Goal: Task Accomplishment & Management: Use online tool/utility

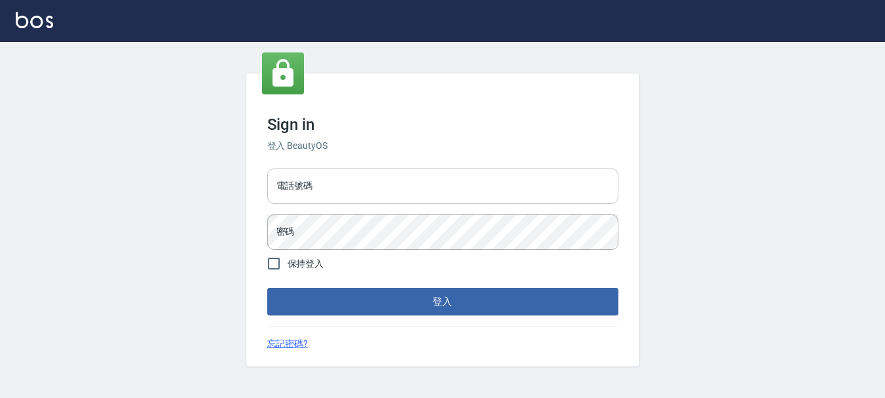
click at [366, 169] on input "電話號碼" at bounding box center [442, 185] width 351 height 35
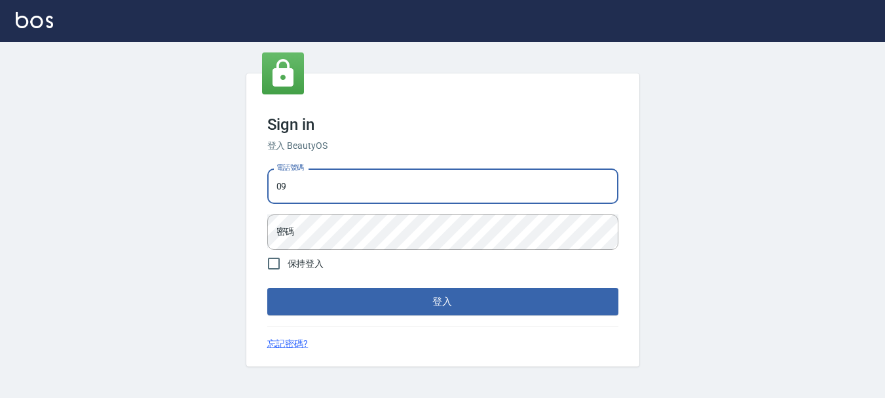
type input "0"
click at [331, 181] on input "電話號碼" at bounding box center [442, 185] width 351 height 35
type input "0989239739"
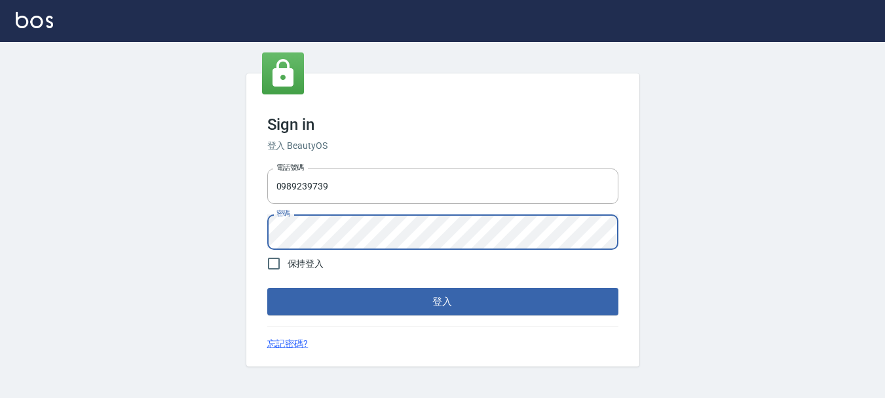
click at [267, 288] on button "登入" at bounding box center [442, 302] width 351 height 28
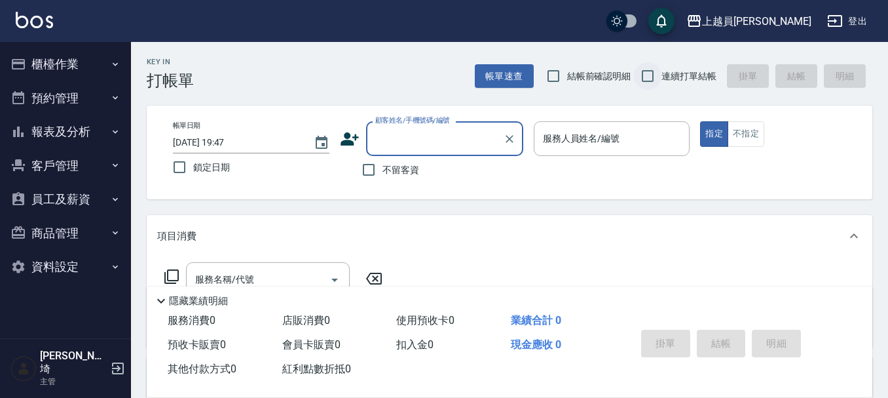
click at [647, 79] on input "連續打單結帳" at bounding box center [648, 76] width 28 height 28
checkbox input "true"
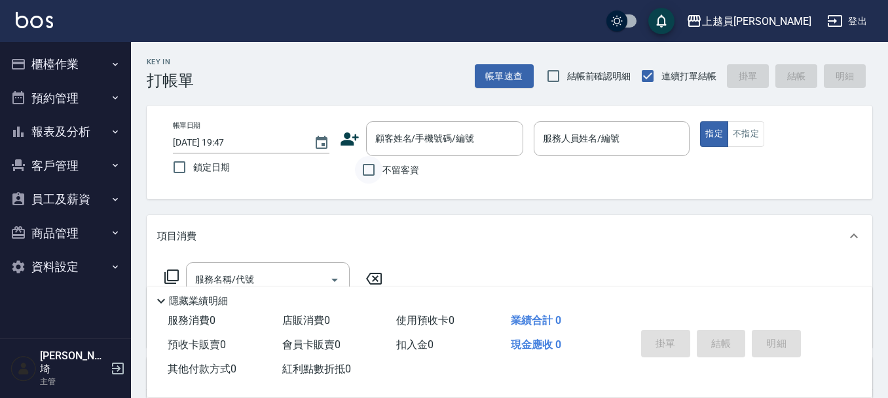
click at [367, 172] on input "不留客資" at bounding box center [369, 170] width 28 height 28
checkbox input "true"
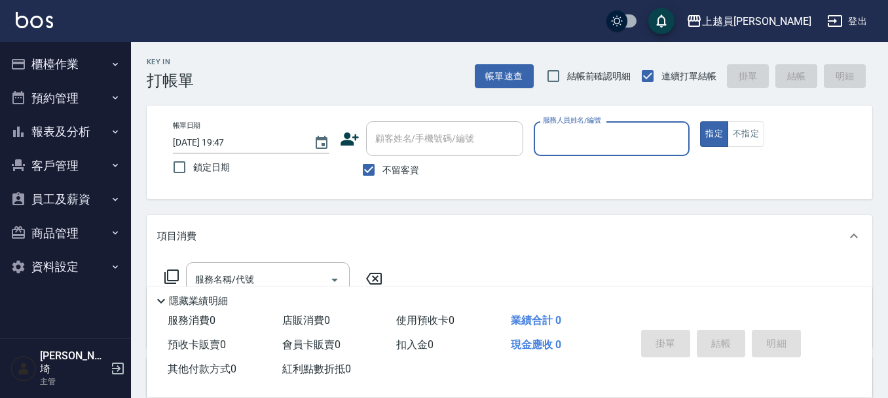
click at [592, 140] on input "服務人員姓名/編號" at bounding box center [612, 138] width 145 height 23
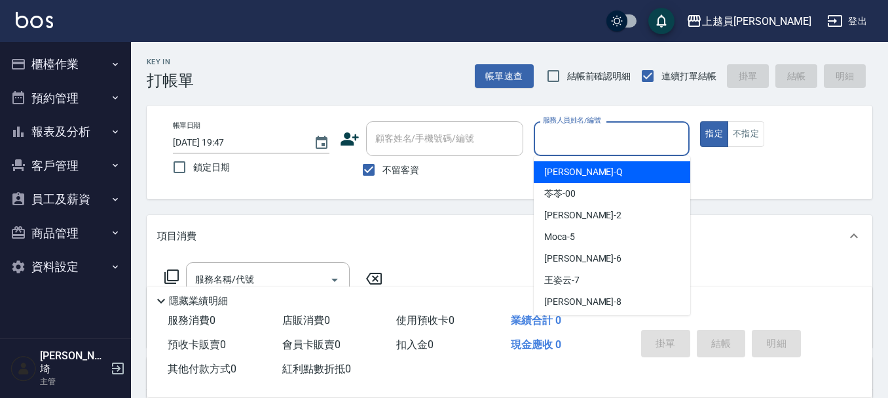
type input "ㄖ"
type input "b"
type button "true"
type input "Bonnie-B"
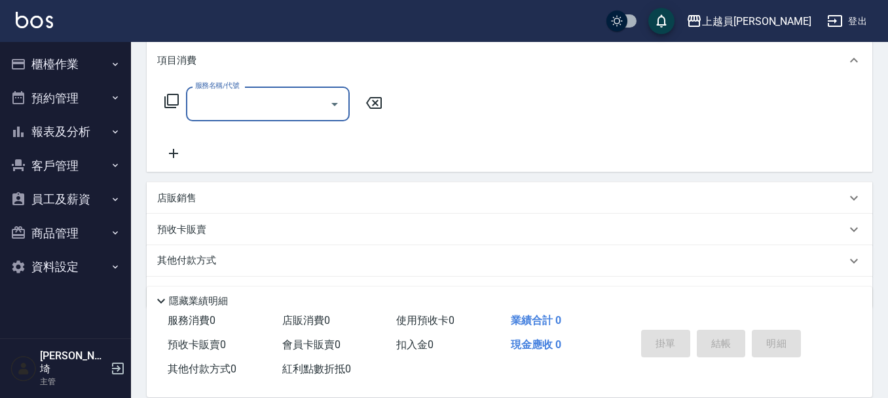
scroll to position [197, 0]
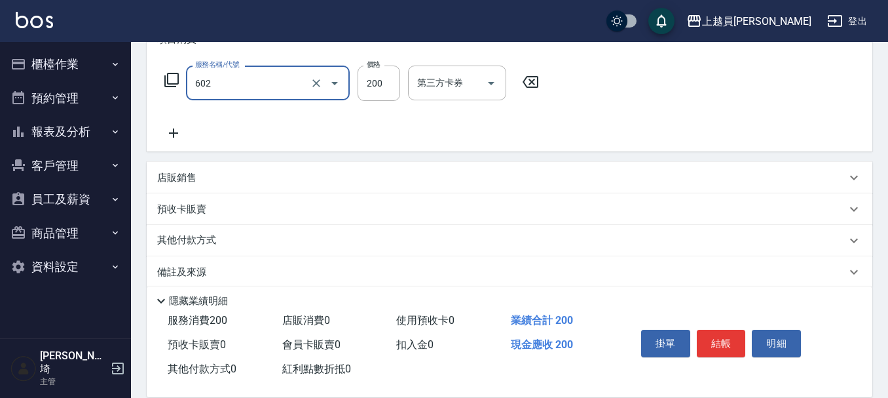
type input "一般洗髮(602)"
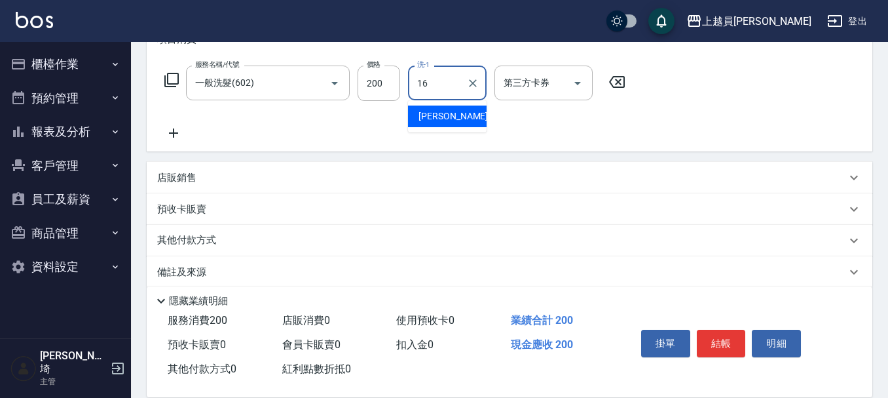
type input "[PERSON_NAME]-16"
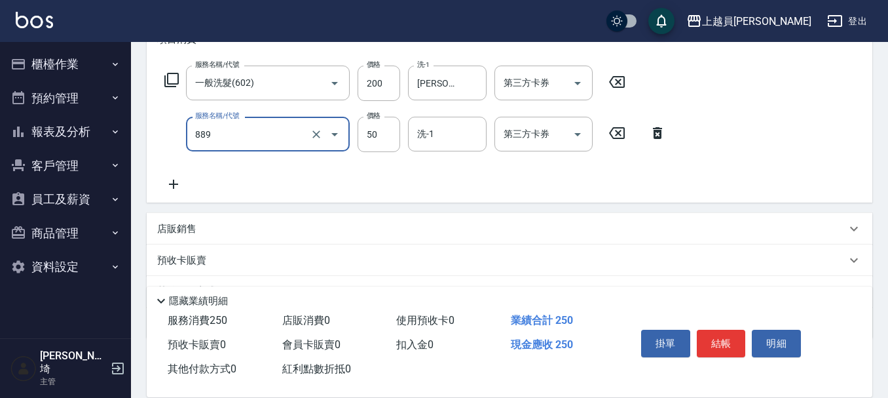
type input "精油(889)"
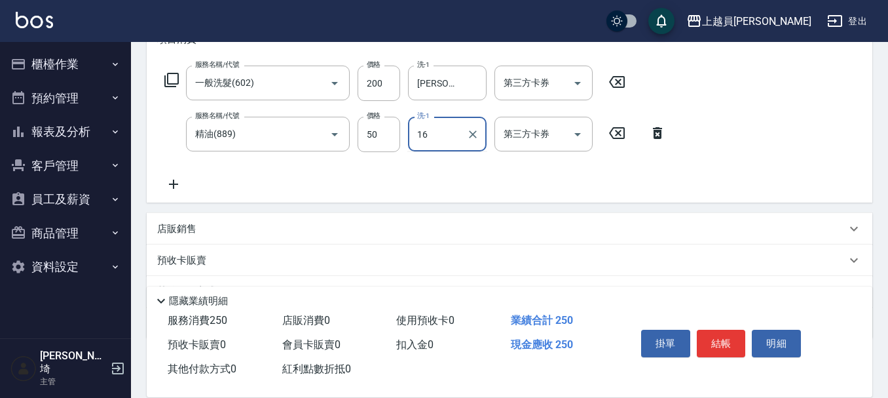
type input "[PERSON_NAME]-16"
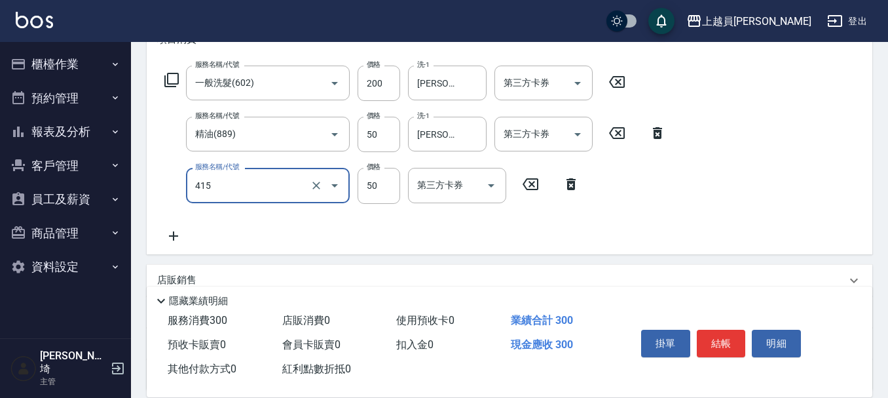
type input "瞬間保養(415)"
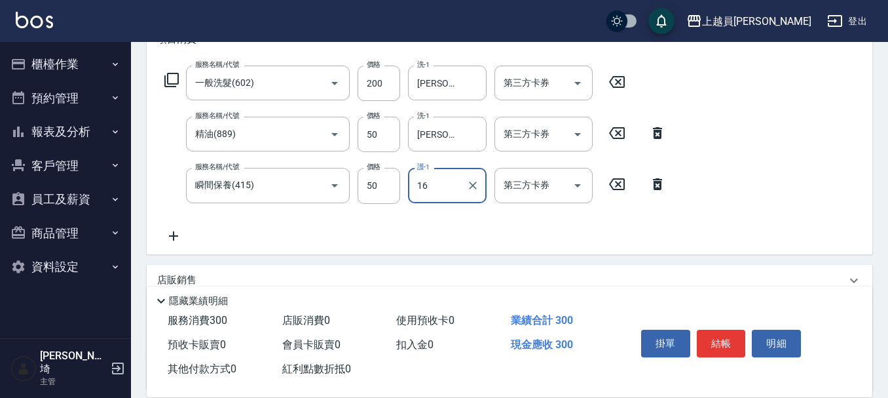
type input "[PERSON_NAME]-16"
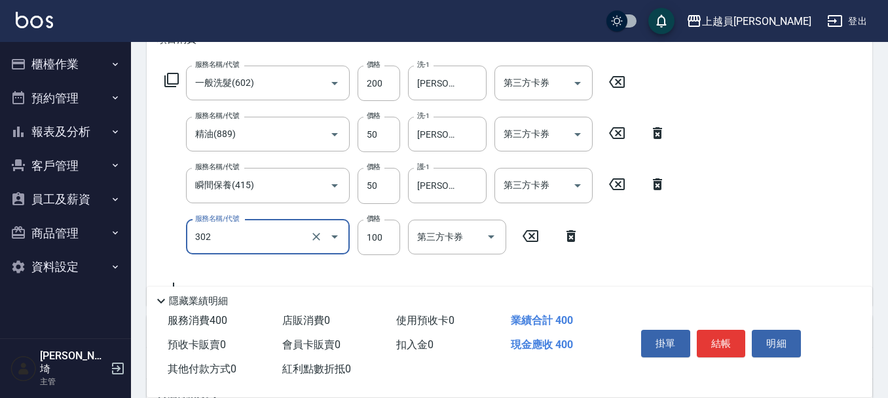
type input "剪髮(302)"
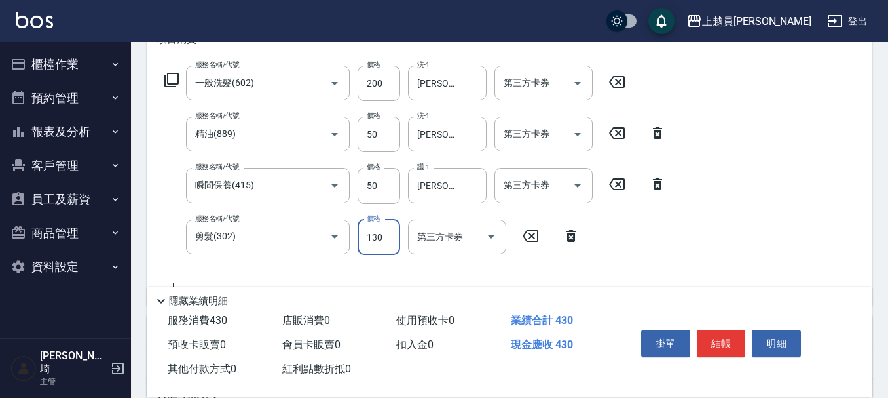
type input "130"
click at [717, 330] on button "結帳" at bounding box center [721, 344] width 49 height 28
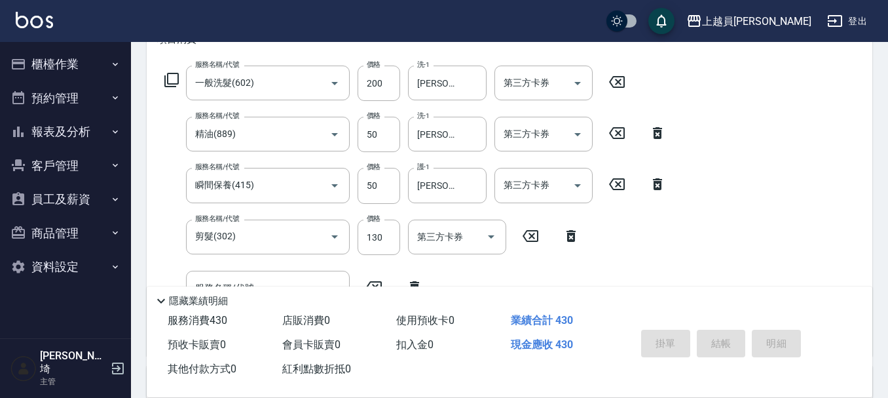
type input "[DATE] 19:48"
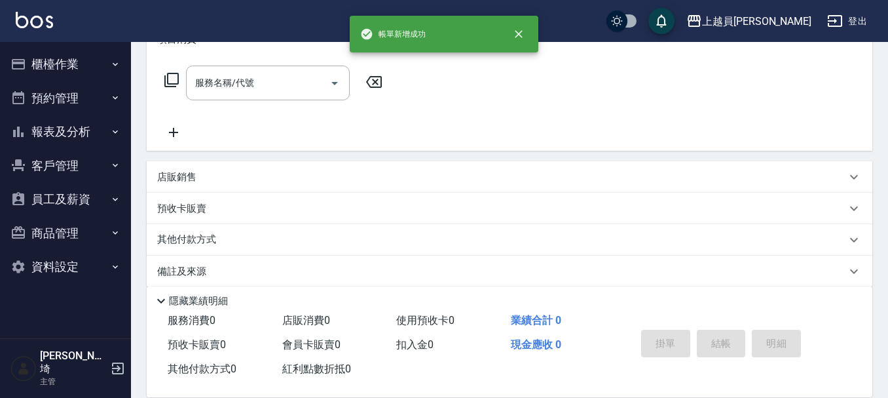
scroll to position [0, 0]
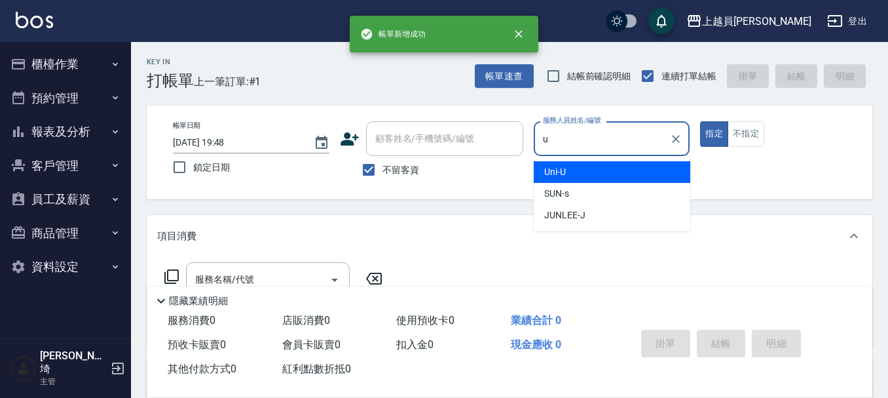
type input "Uni-U"
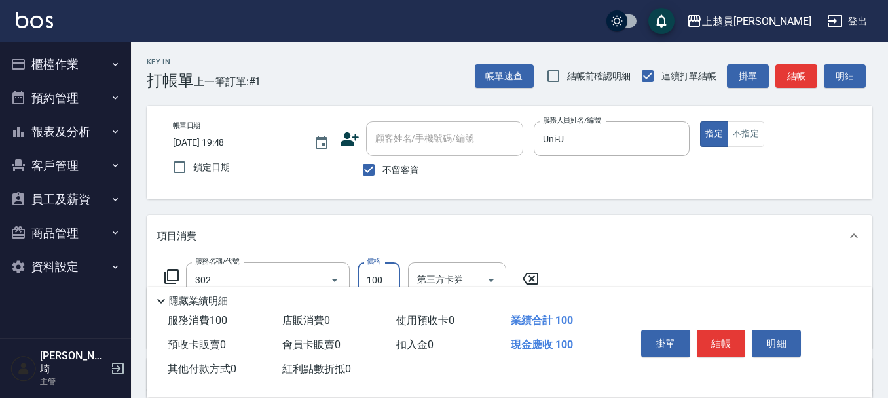
type input "剪髮(302)"
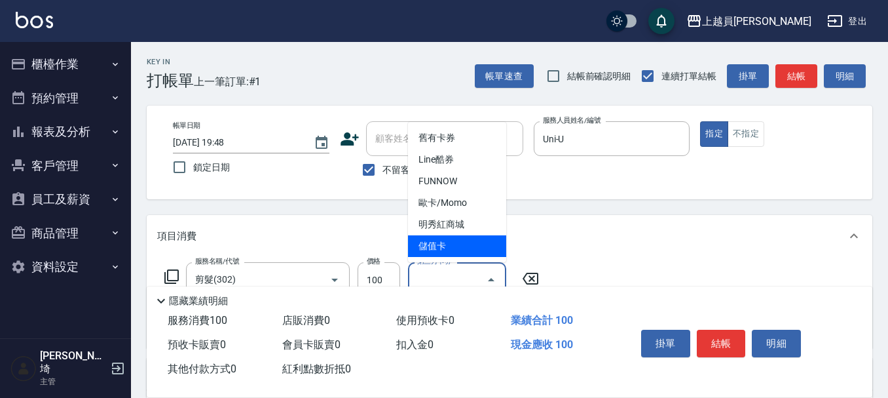
type input "儲值卡"
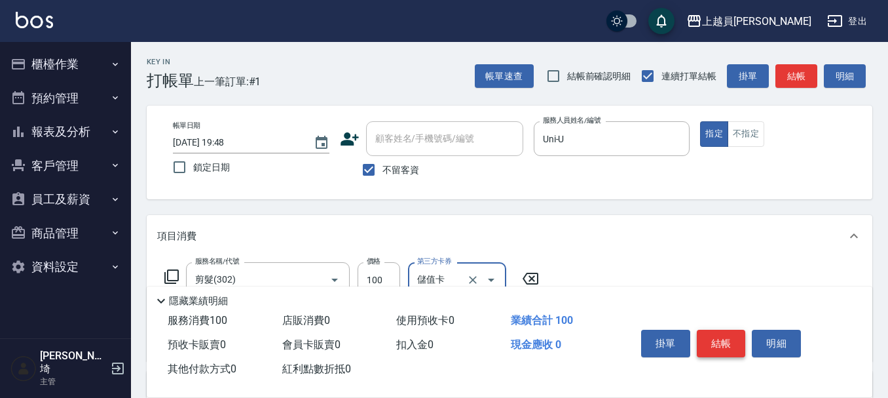
click at [707, 340] on button "結帳" at bounding box center [721, 344] width 49 height 28
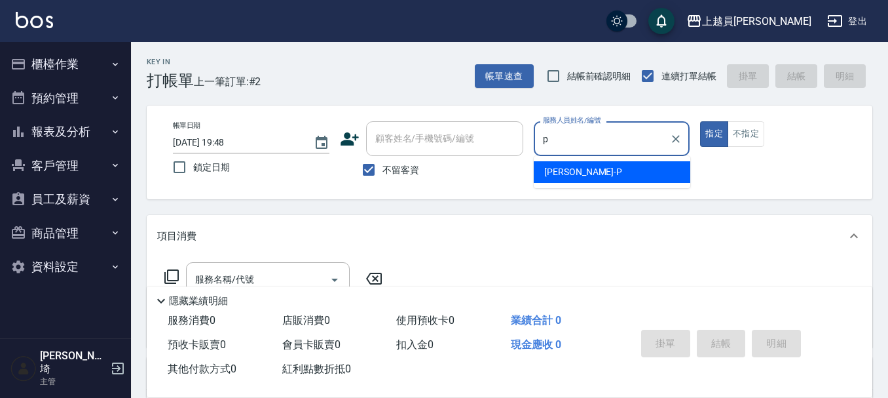
type input "[PERSON_NAME]-P"
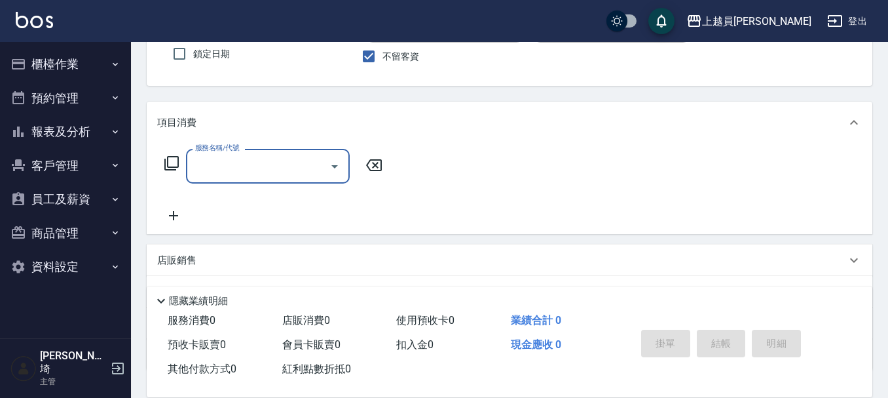
scroll to position [131, 0]
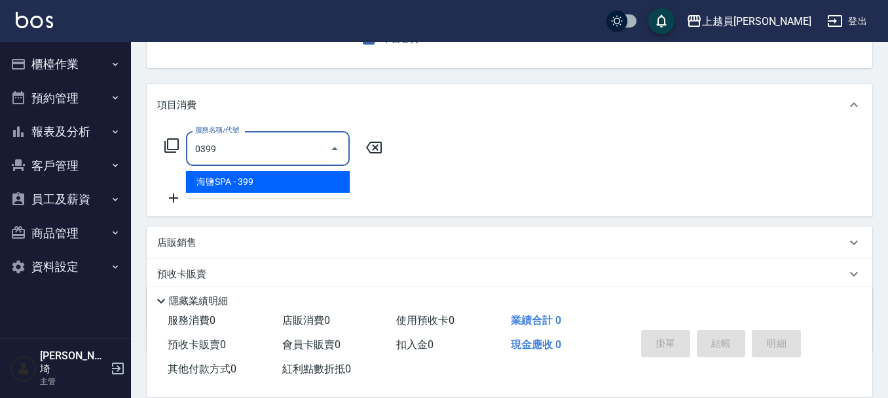
type input "海鹽SPA(0399)"
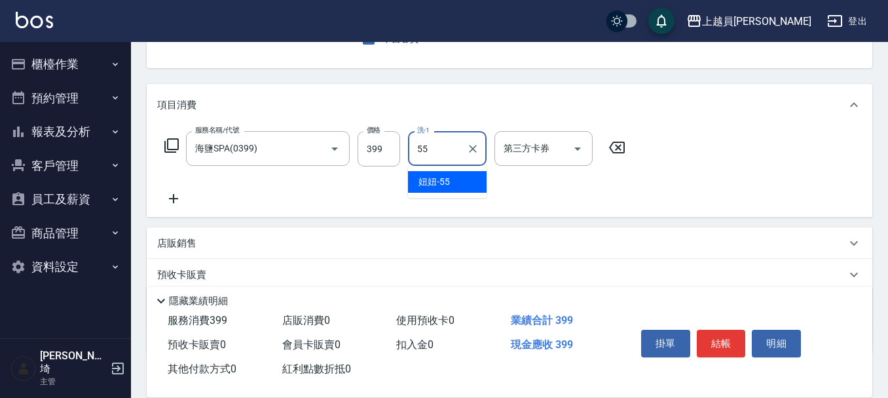
type input "妞妞-55"
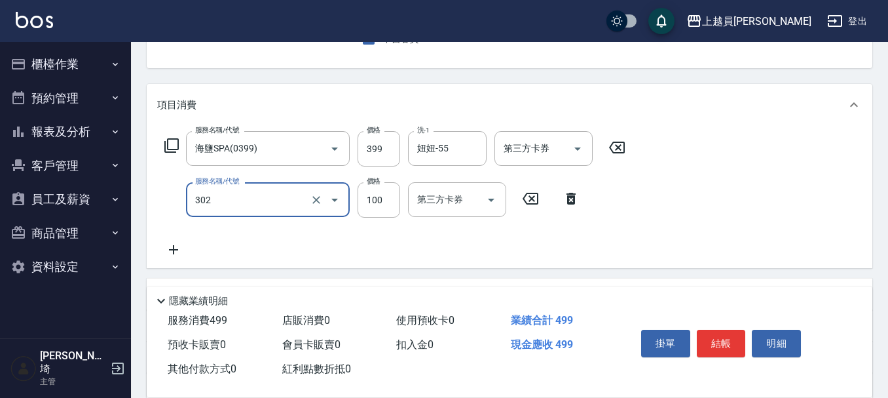
type input "剪髮(302)"
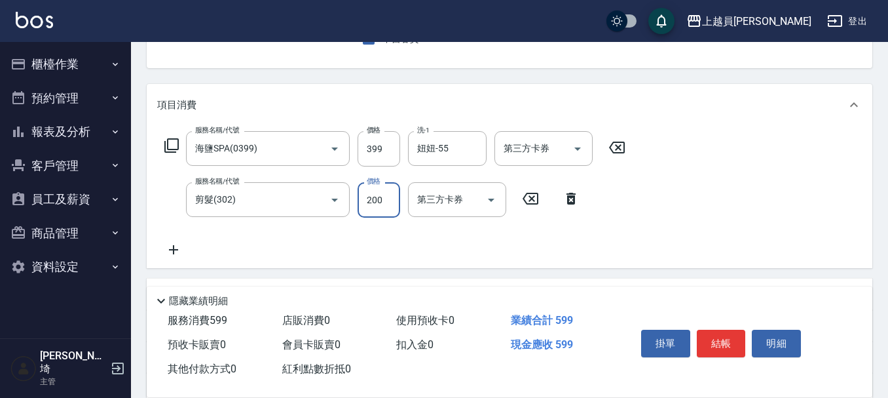
type input "200"
click at [382, 151] on input "399" at bounding box center [379, 148] width 43 height 35
click at [381, 151] on input "399" at bounding box center [379, 148] width 43 height 35
type input "400"
click at [736, 335] on button "結帳" at bounding box center [721, 344] width 49 height 28
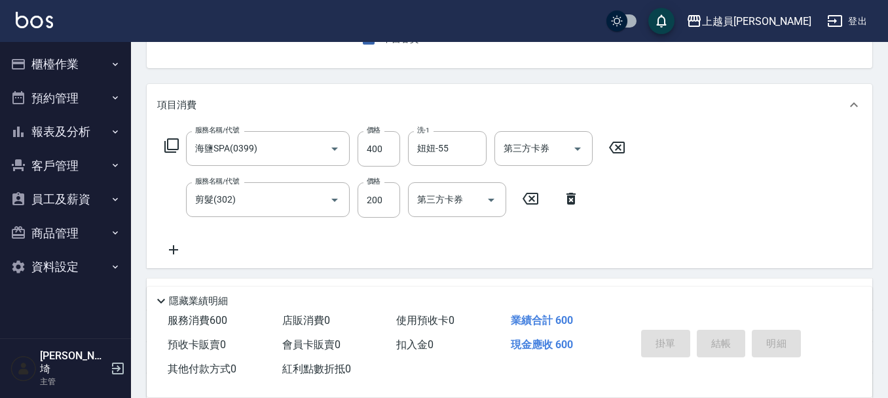
type input "[DATE] 19:50"
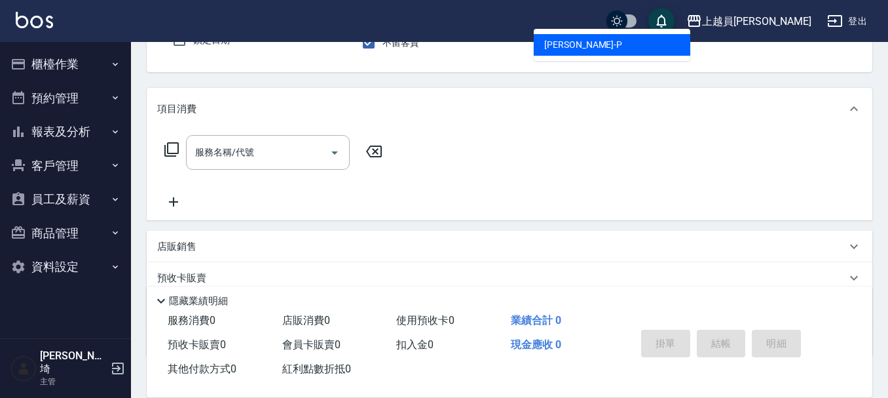
type input "[PERSON_NAME]-P"
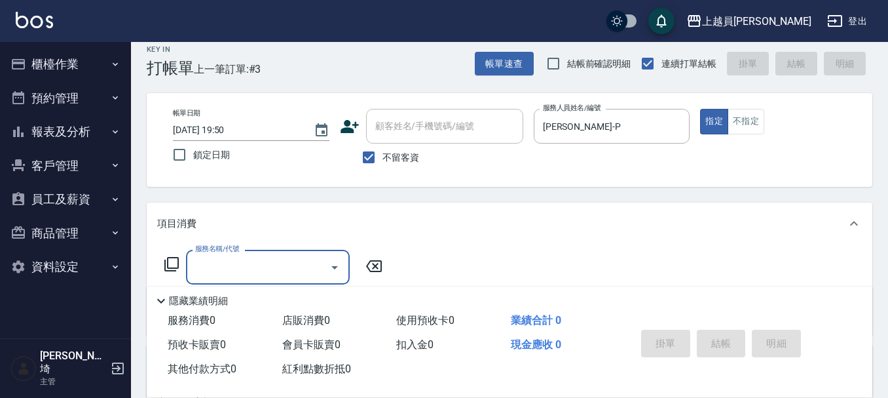
scroll to position [0, 0]
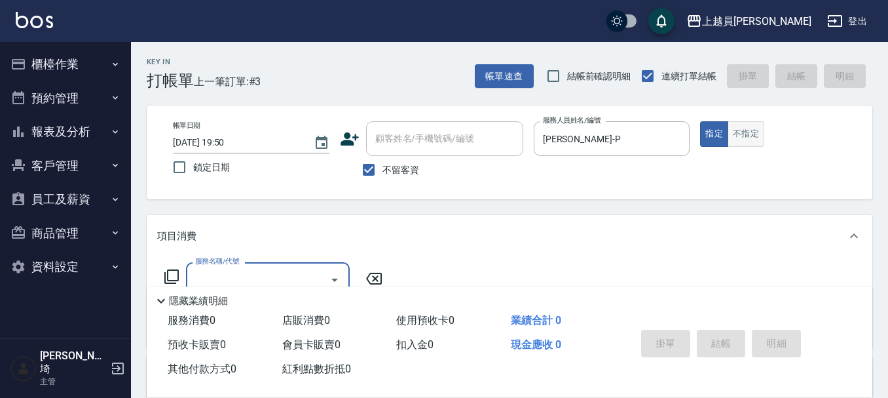
click at [744, 132] on button "不指定" at bounding box center [746, 134] width 37 height 26
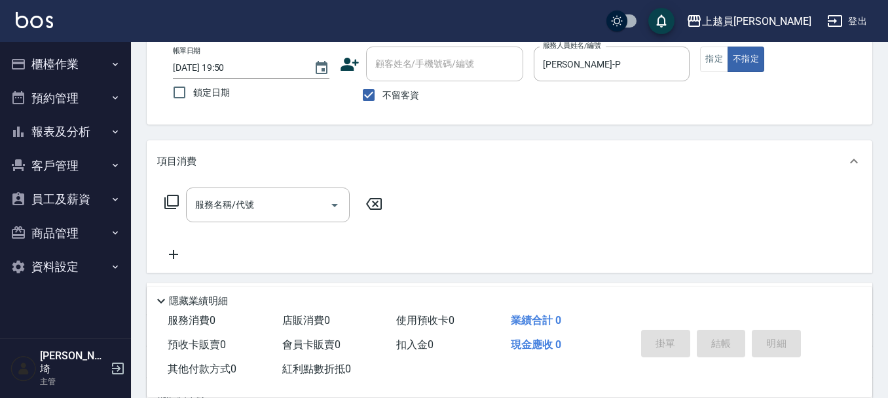
scroll to position [212, 0]
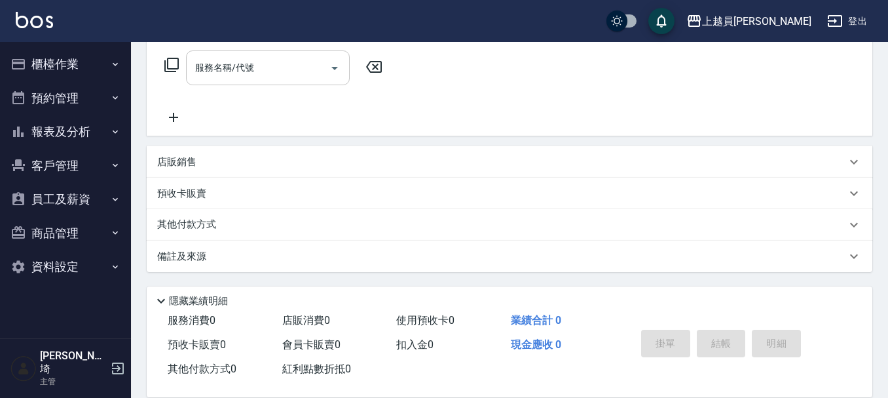
click at [306, 65] on input "服務名稱/代號" at bounding box center [258, 67] width 132 height 23
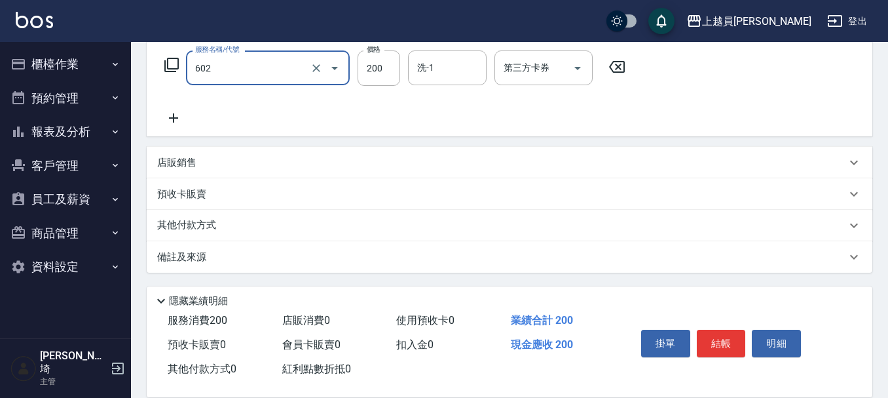
type input "一般洗髮(602)"
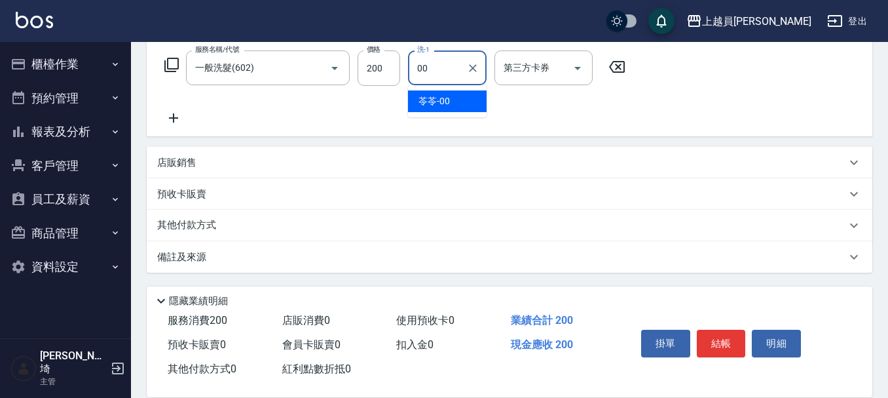
type input "苓苓-00"
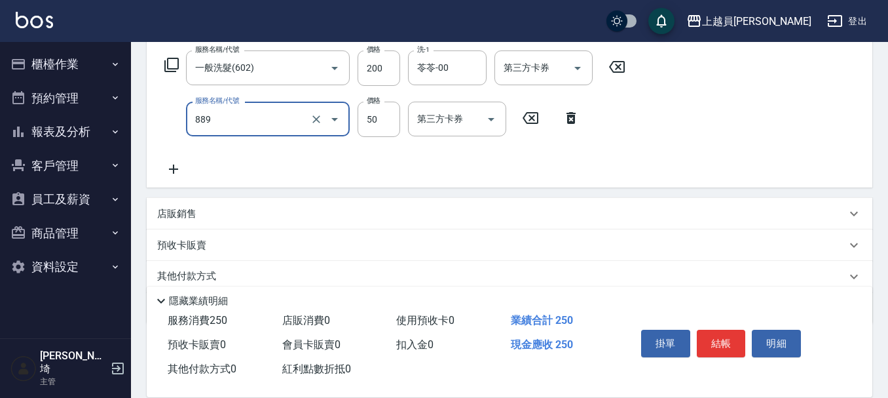
type input "精油(889)"
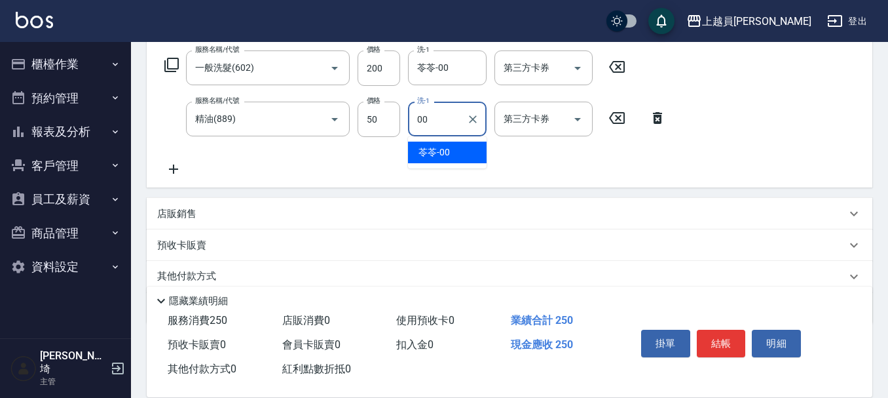
type input "苓苓-00"
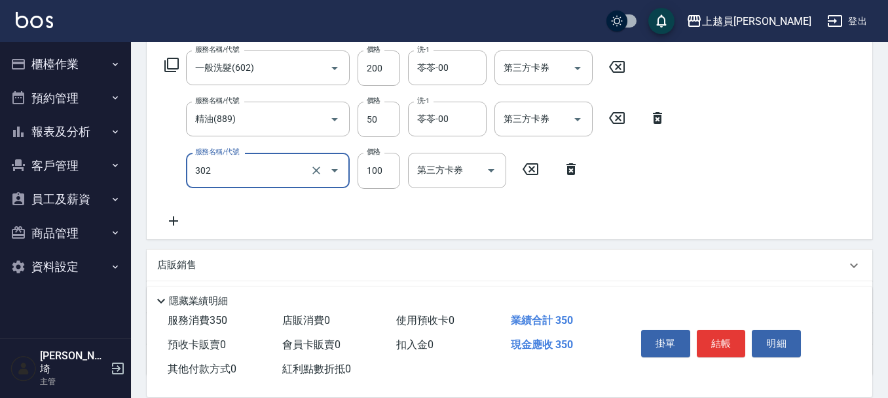
type input "剪髮(302)"
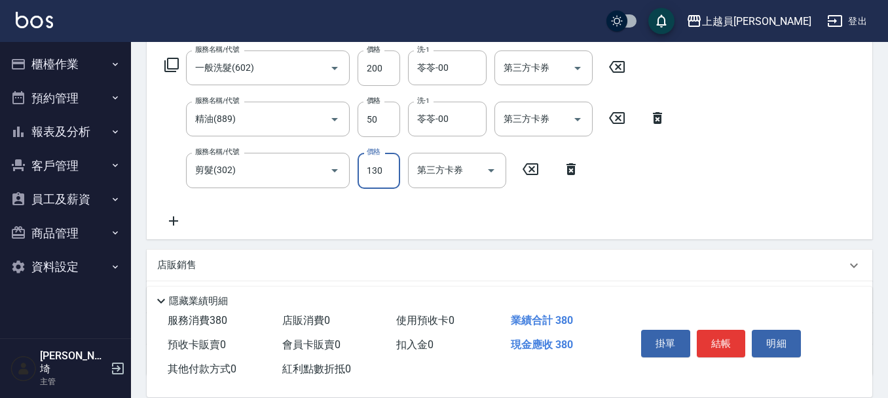
type input "130"
click at [723, 340] on button "結帳" at bounding box center [721, 344] width 49 height 28
type input "[DATE] 19:51"
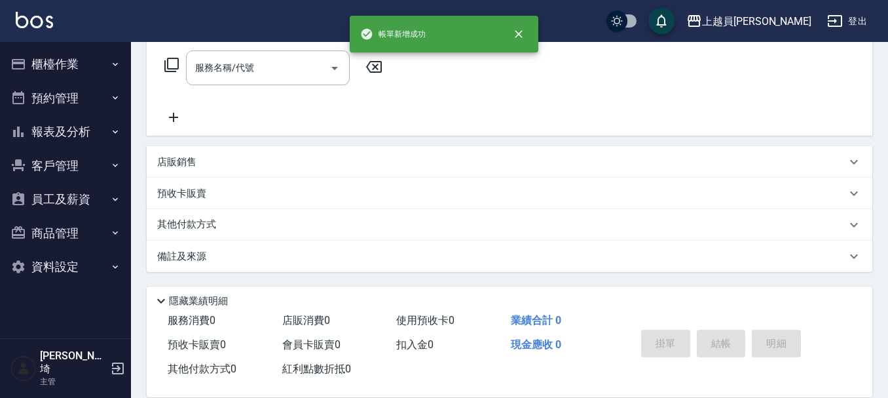
scroll to position [0, 0]
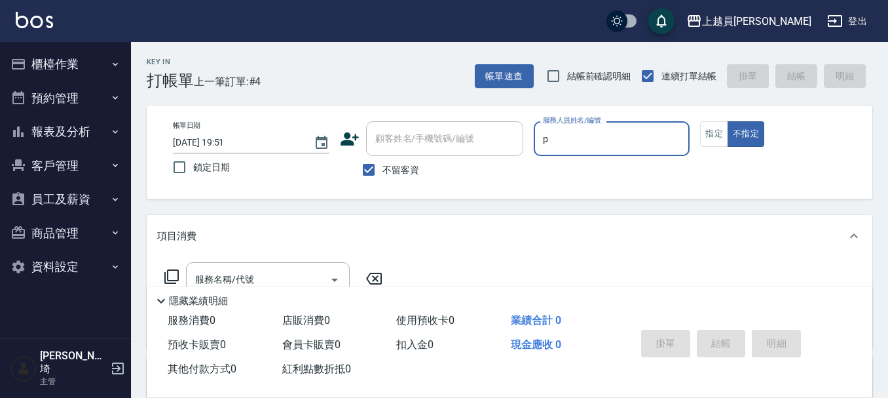
type input "[PERSON_NAME]-P"
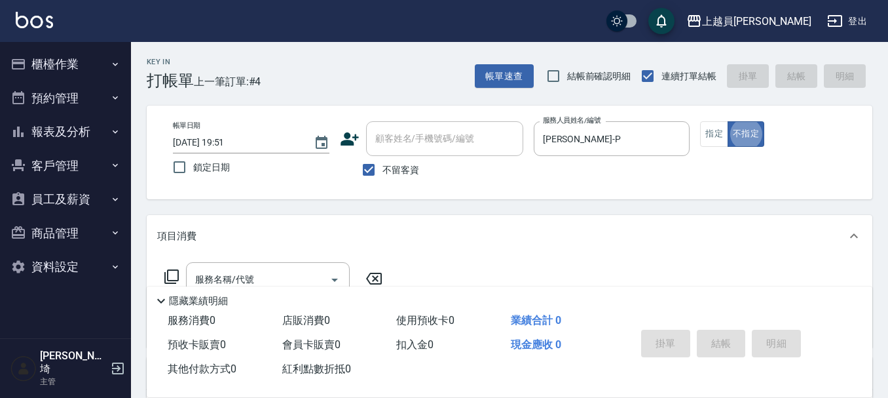
type button "false"
click at [290, 265] on div "服務名稱/代號" at bounding box center [268, 279] width 164 height 35
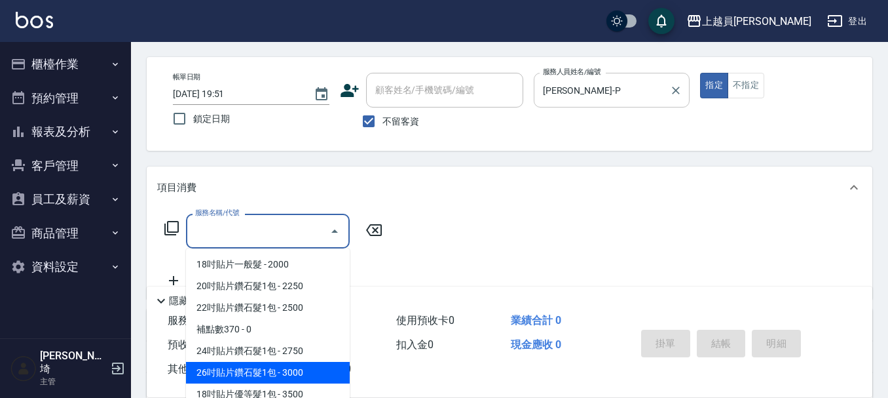
scroll to position [131, 0]
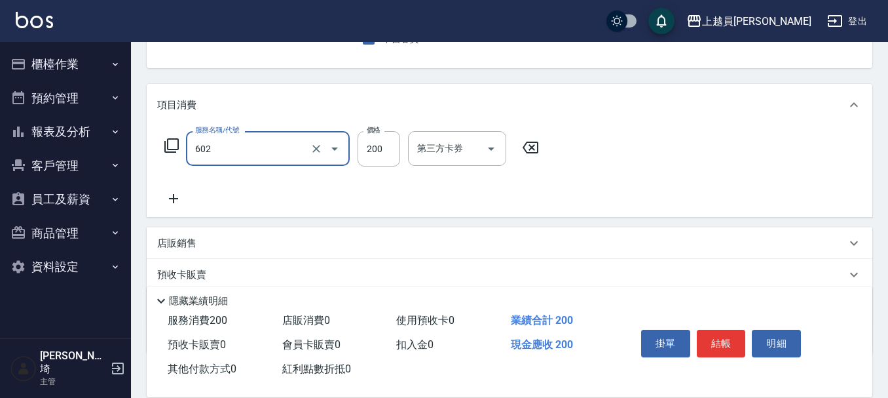
type input "一般洗髮(602)"
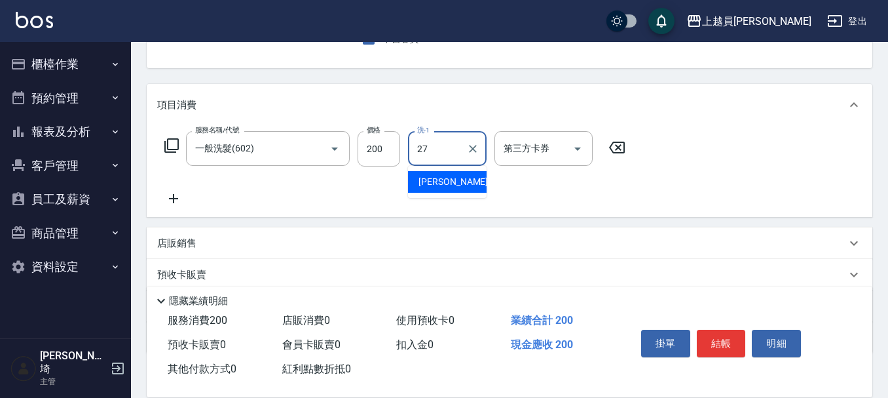
type input "[PERSON_NAME]-27"
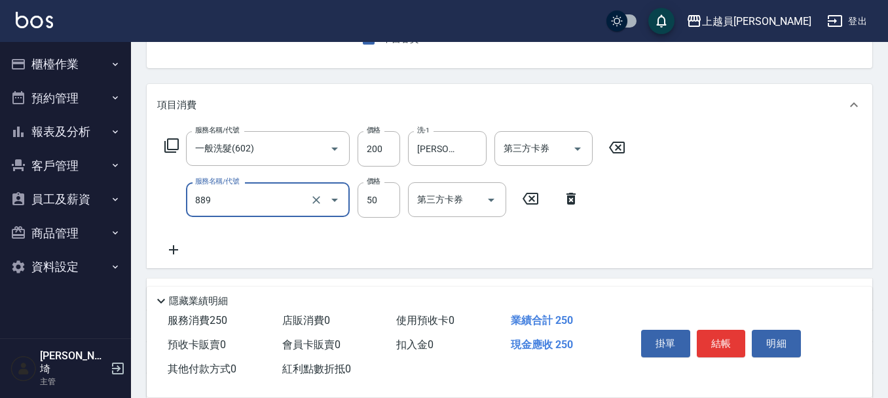
type input "精油(889)"
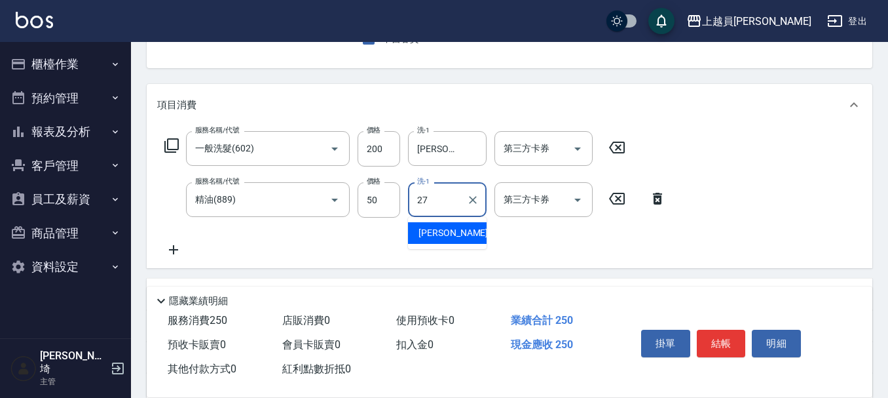
type input "[PERSON_NAME]-27"
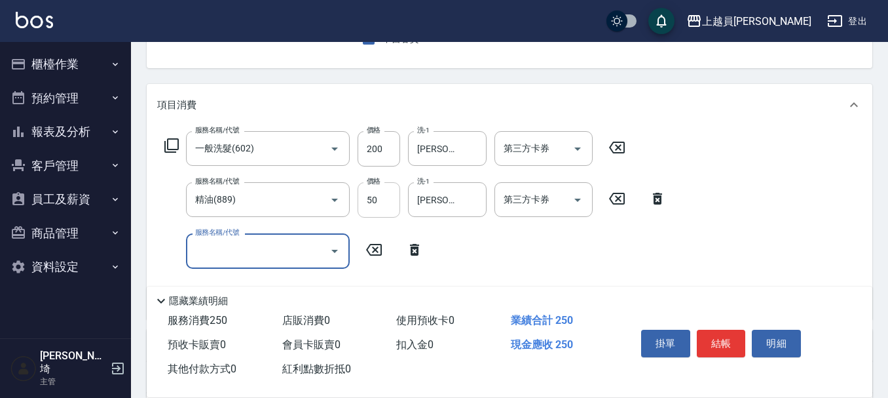
click at [388, 206] on input "50" at bounding box center [379, 199] width 43 height 35
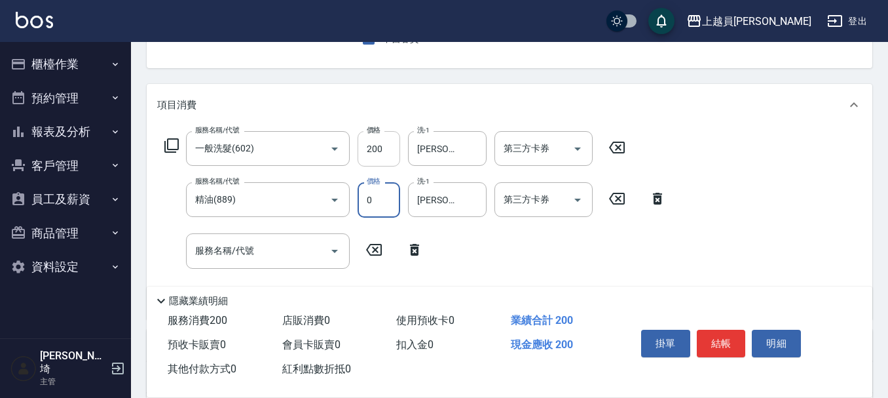
type input "0"
click at [393, 155] on input "200" at bounding box center [379, 148] width 43 height 35
click at [295, 237] on div "服務名稱/代號" at bounding box center [268, 250] width 164 height 35
type input "0"
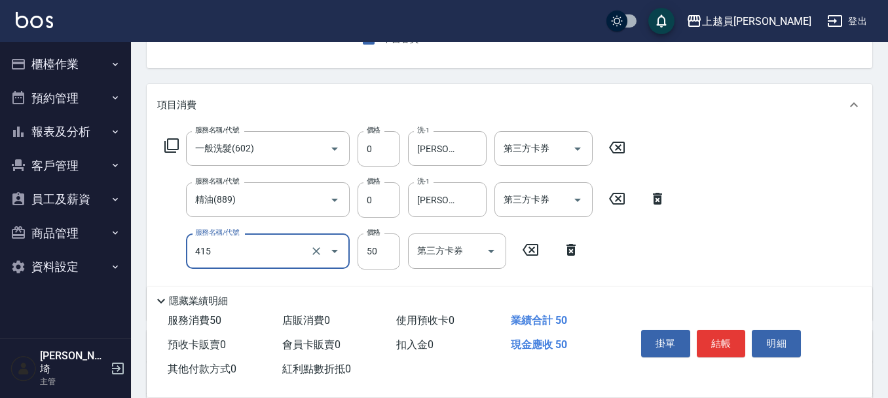
type input "瞬間保養(415)"
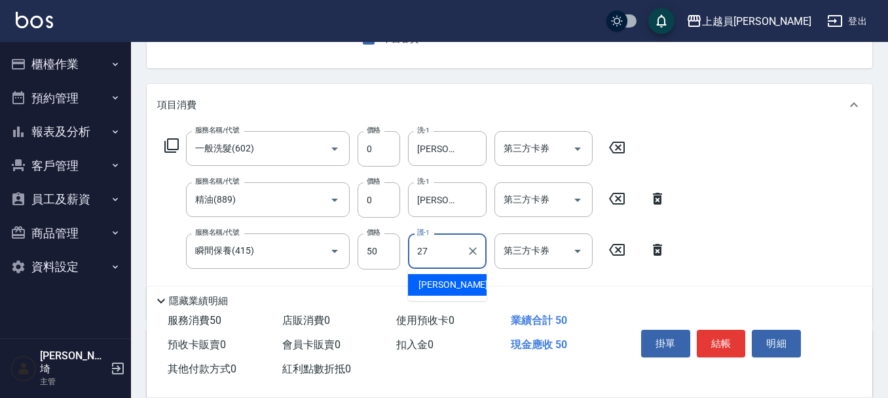
type input "[PERSON_NAME]-27"
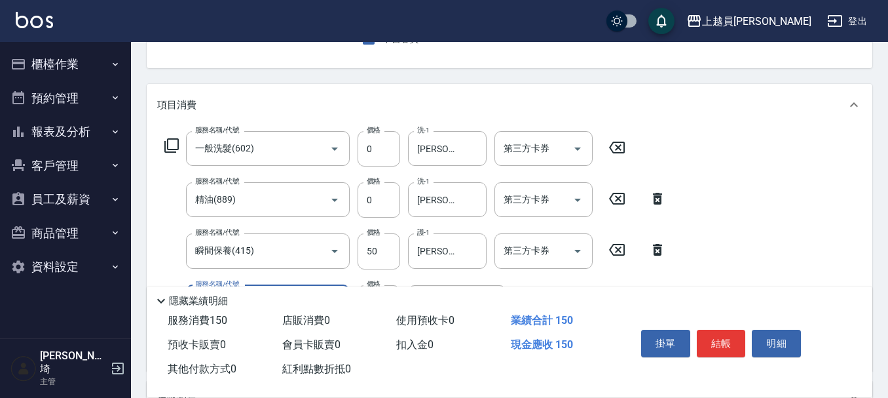
type input "剪髮(302)"
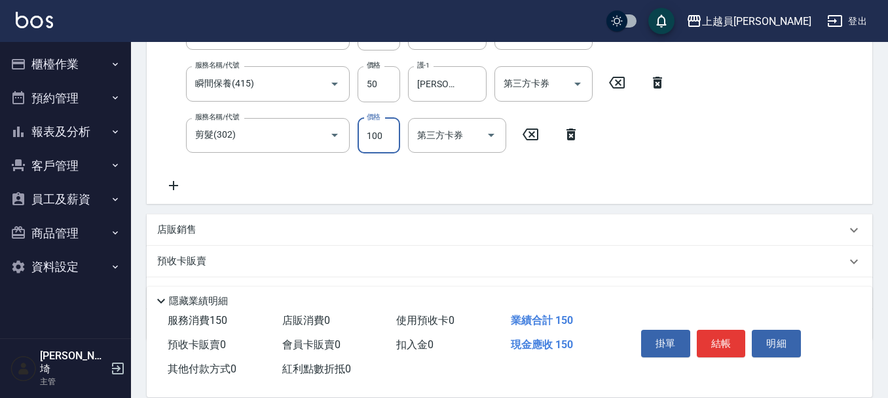
scroll to position [328, 0]
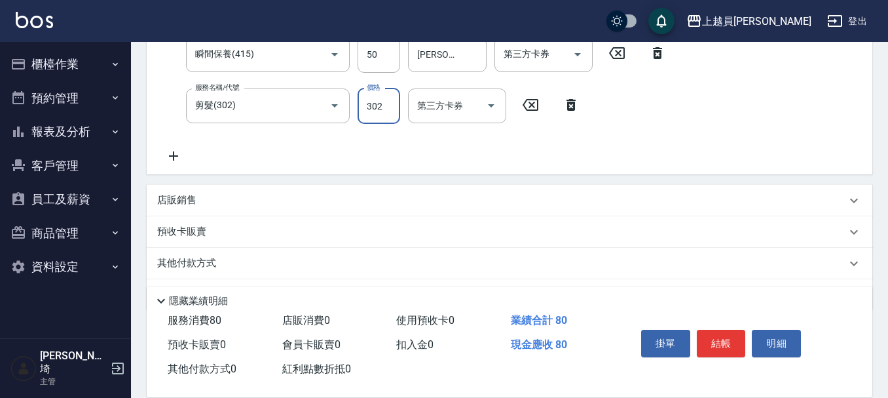
type input "302"
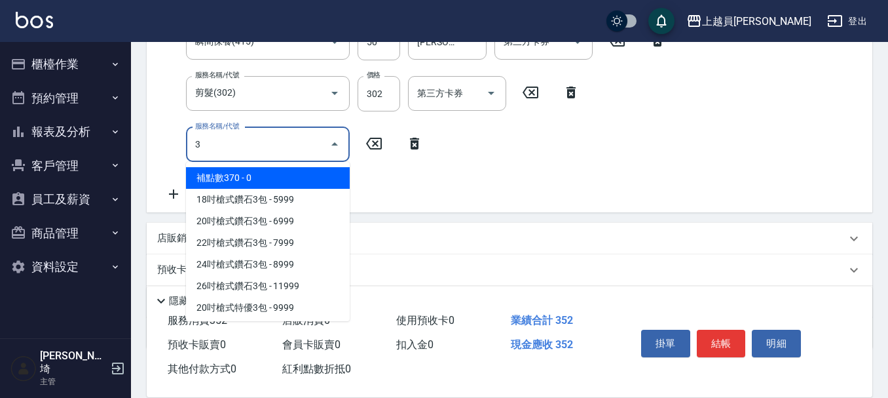
scroll to position [360, 0]
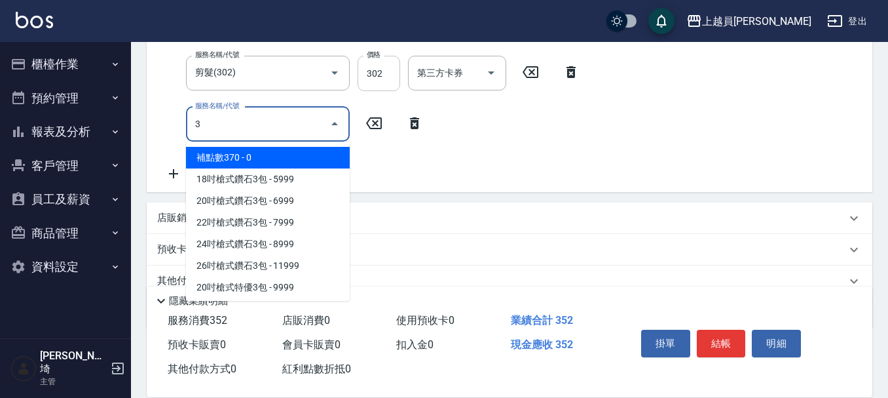
type input "3"
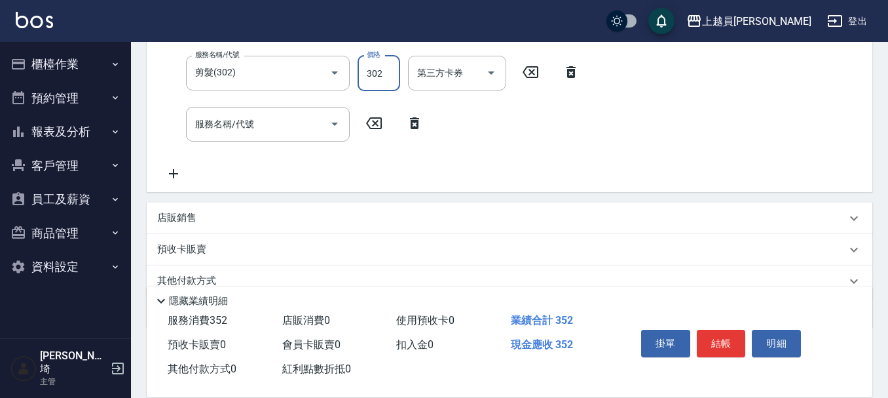
click at [381, 85] on div "Key In 打帳單 上一筆訂單:#4 帳單速查 結帳前確認明細 連續打單結帳 掛單 結帳 明細 帳單日期 [DATE] 19:51 鎖定日期 顧客姓名/手機…" at bounding box center [509, 68] width 757 height 772
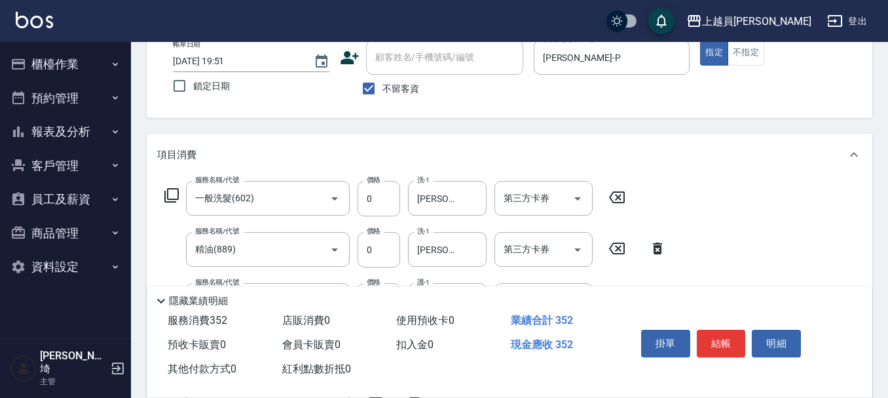
scroll to position [278, 0]
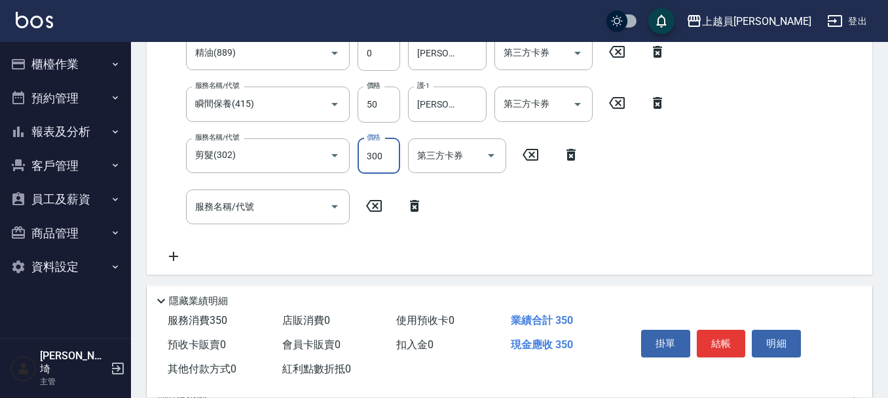
type input "300"
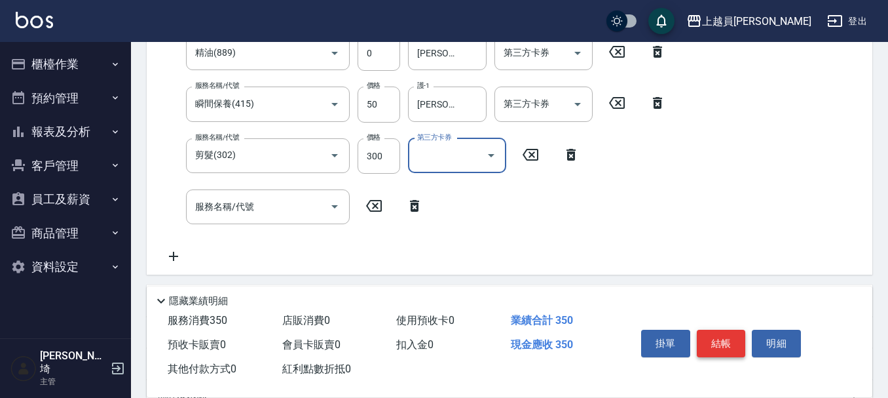
click at [719, 339] on button "結帳" at bounding box center [721, 344] width 49 height 28
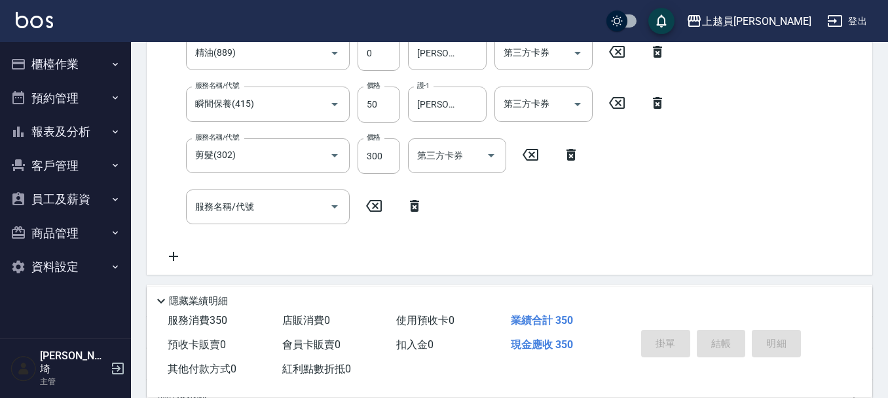
type input "[DATE] 19:52"
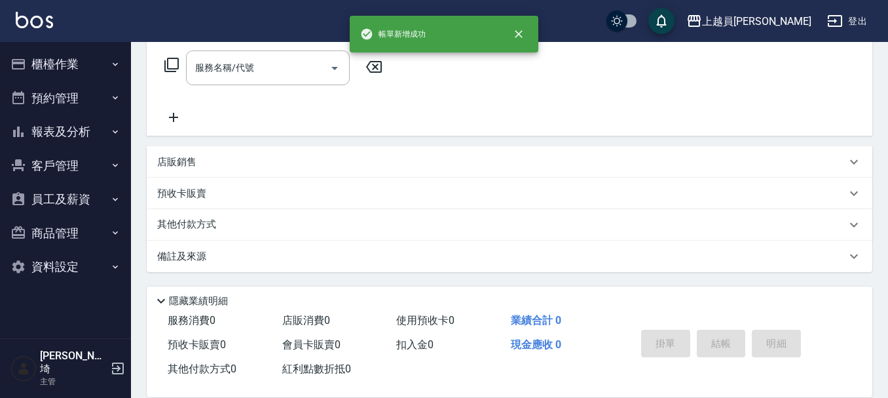
scroll to position [0, 0]
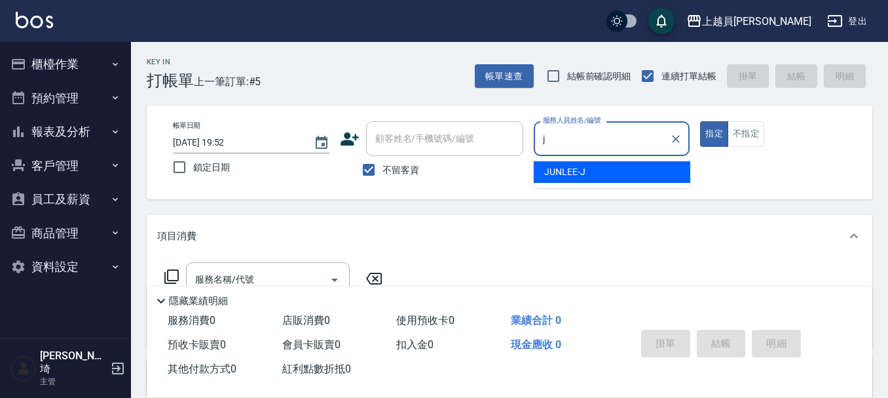
type input "[PERSON_NAME]"
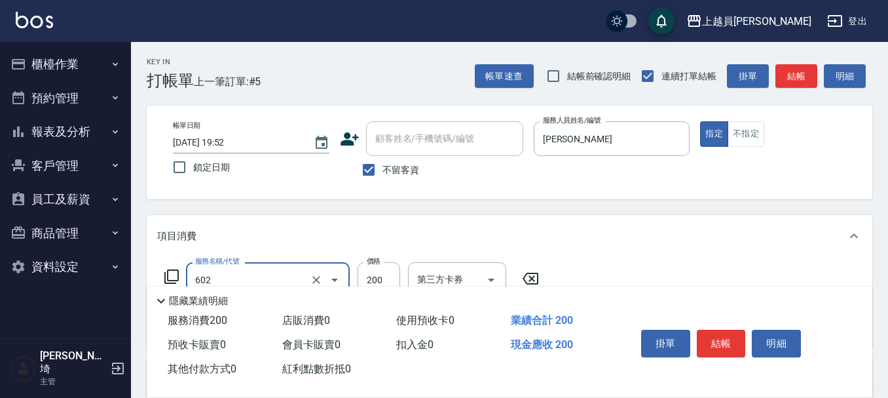
type input "一般洗髮(602)"
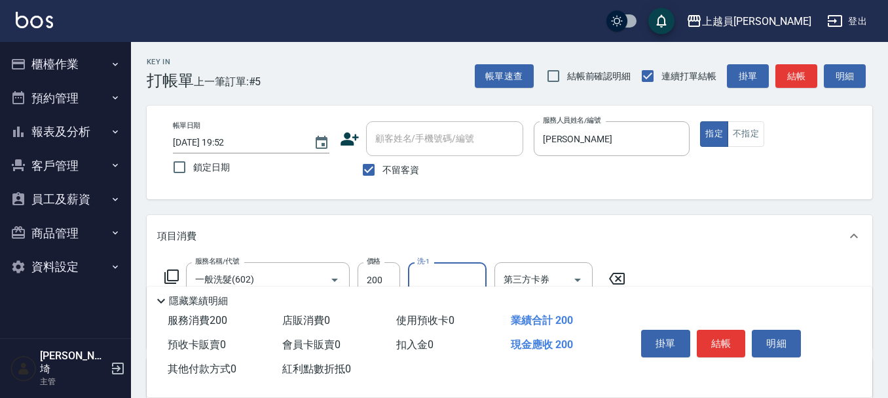
type input "1"
type input "[PERSON_NAME]-26"
type input "精油(889)"
type input "[PERSON_NAME]-26"
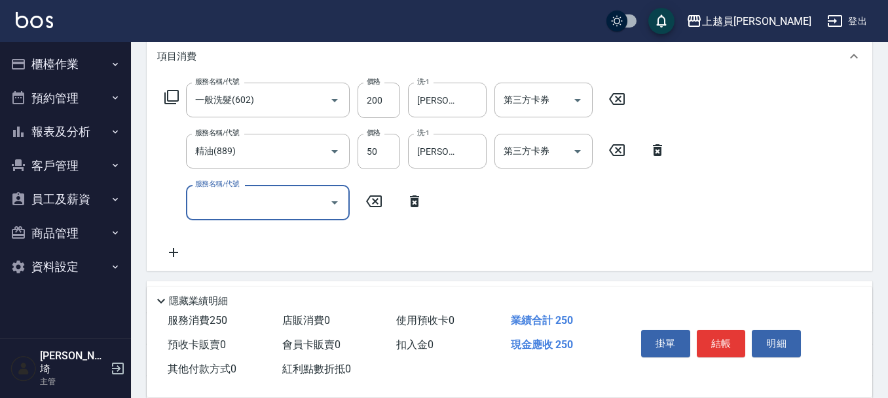
scroll to position [197, 0]
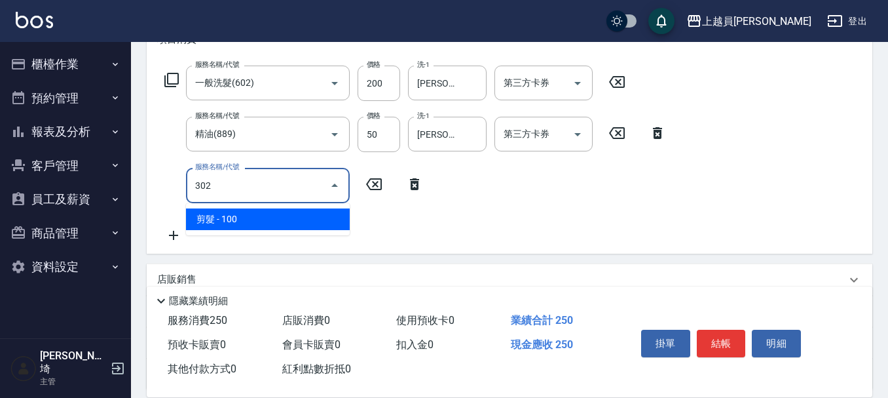
type input "剪髮(302)"
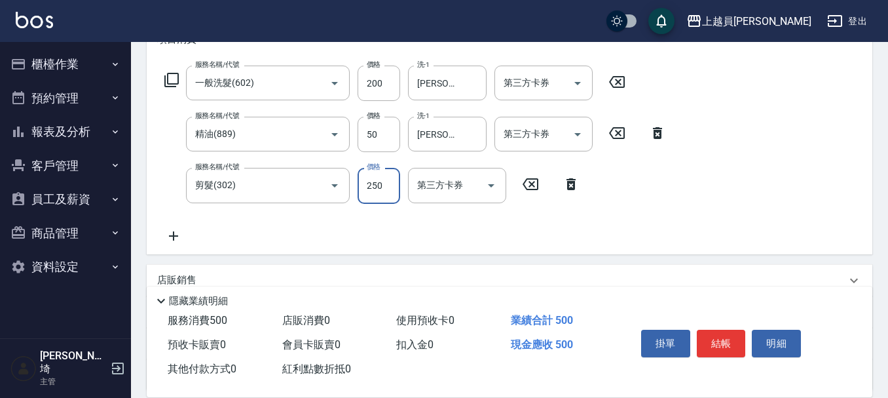
type input "250"
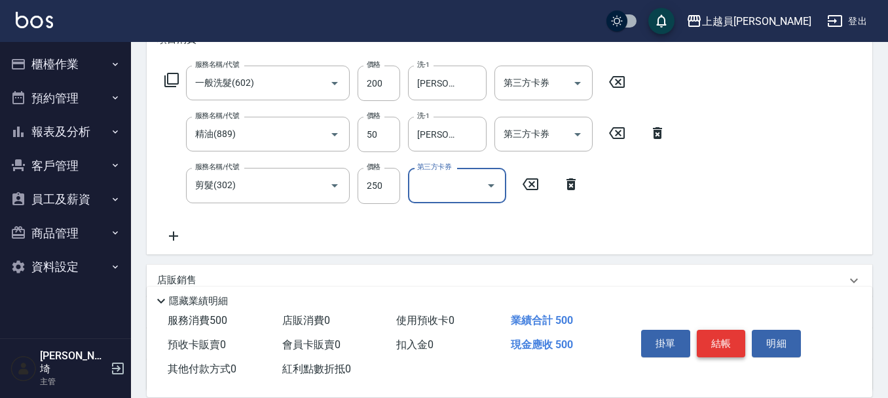
click at [711, 330] on button "結帳" at bounding box center [721, 344] width 49 height 28
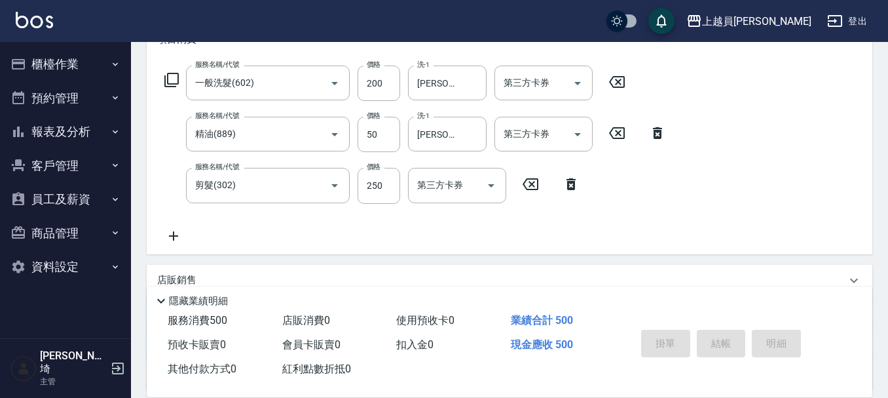
type input "[DATE] 19:54"
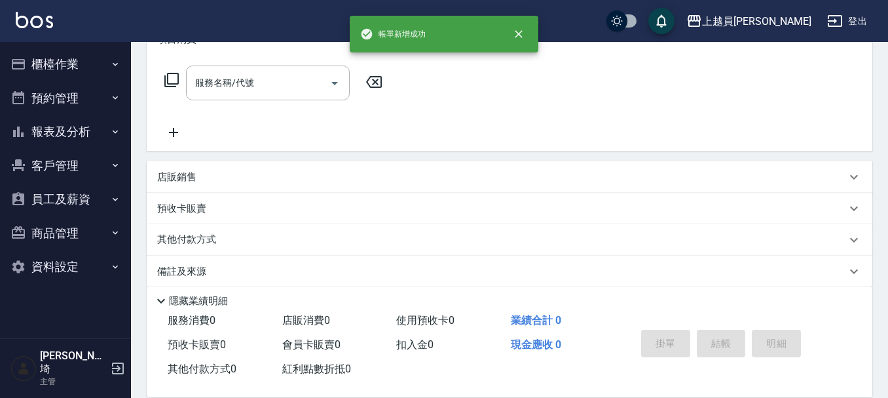
scroll to position [0, 0]
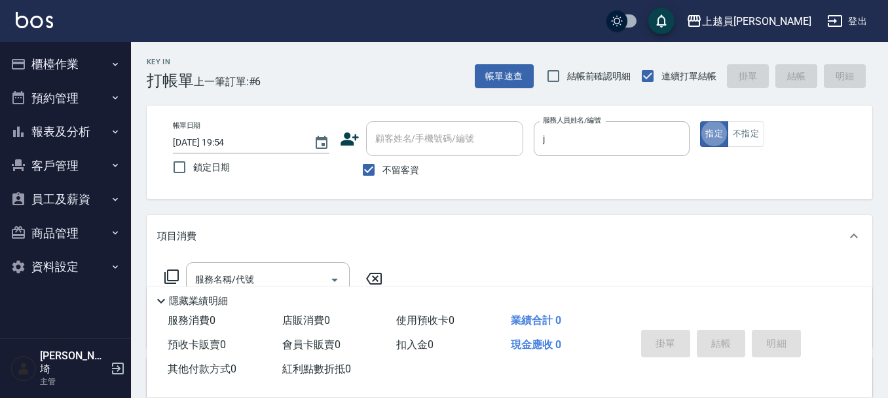
type input "[PERSON_NAME]"
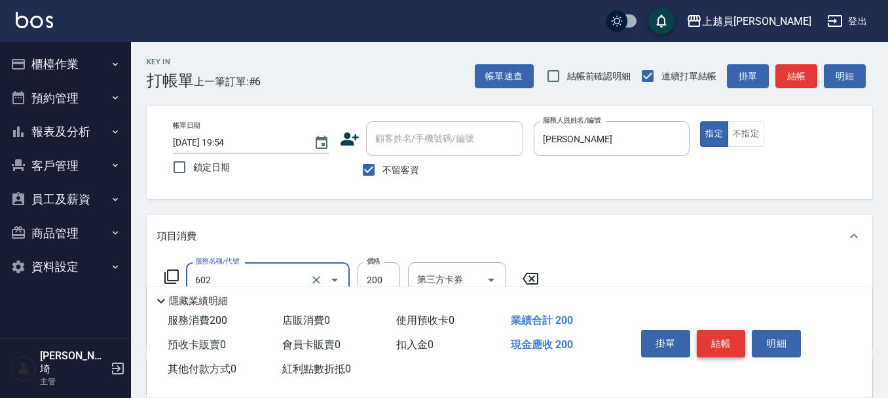
type input "一般洗髮(602)"
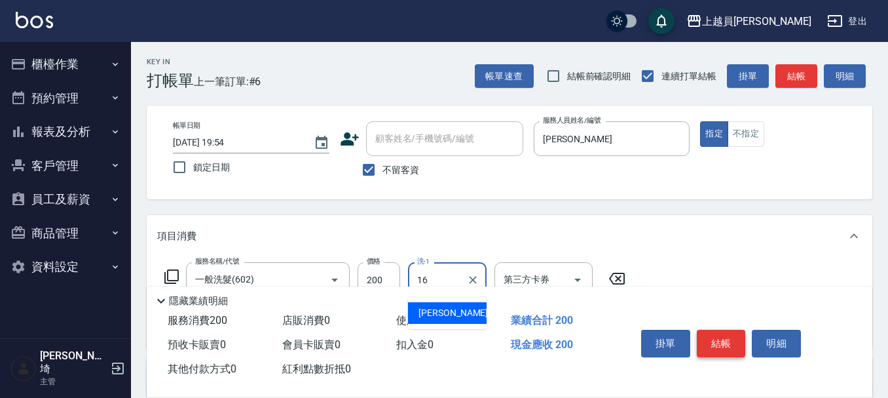
type input "[PERSON_NAME]-16"
type input "精油(889)"
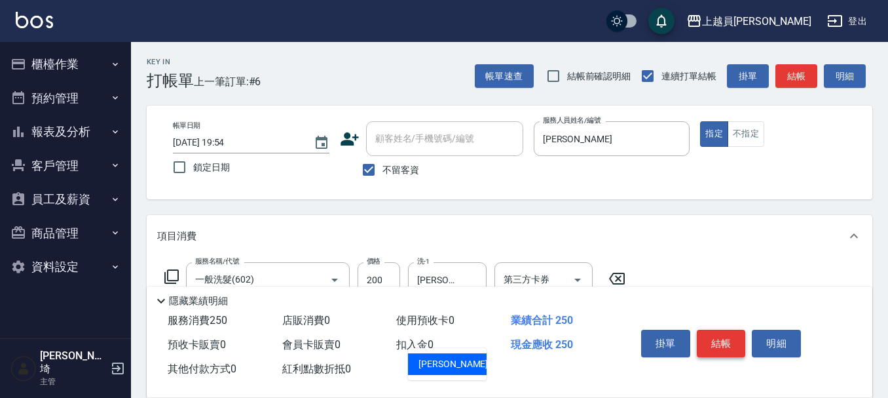
type input "[PERSON_NAME]-16"
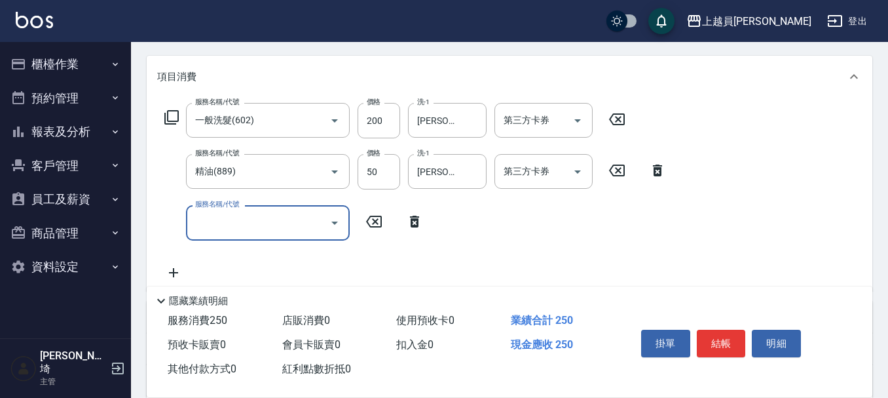
scroll to position [197, 0]
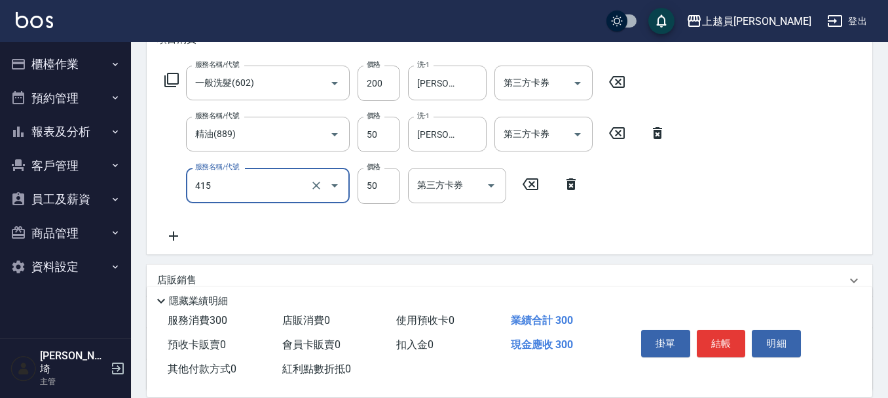
type input "瞬間保養(415)"
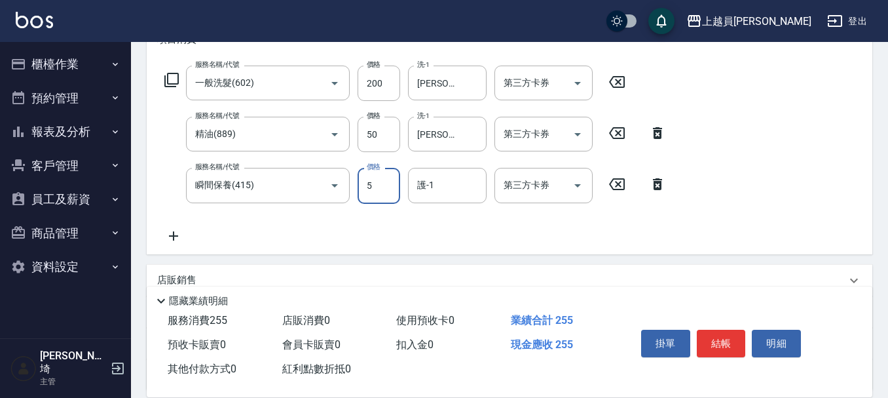
type input "50"
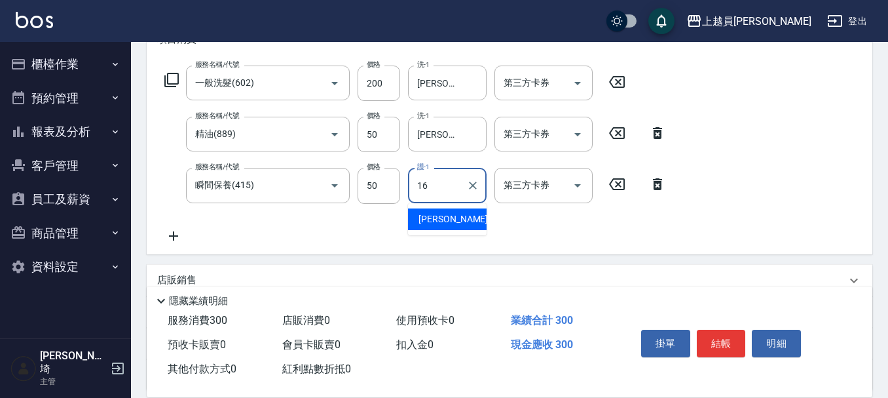
type input "[PERSON_NAME]-16"
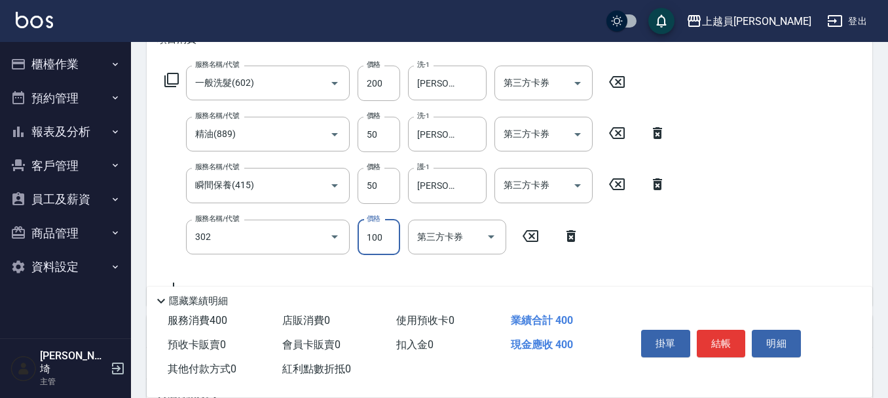
type input "剪髮(302)"
type input "200"
click at [714, 338] on button "結帳" at bounding box center [721, 344] width 49 height 28
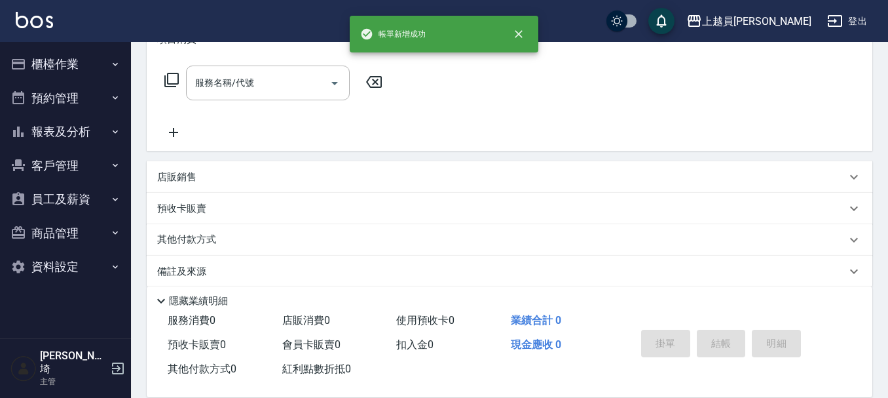
scroll to position [0, 0]
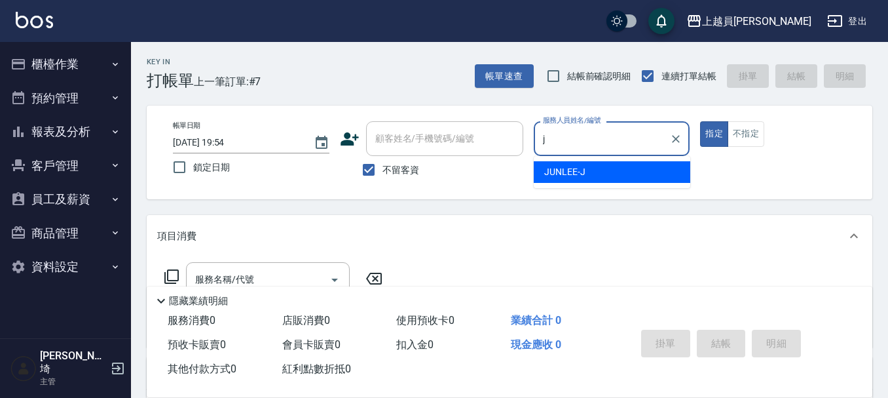
type input "[PERSON_NAME]"
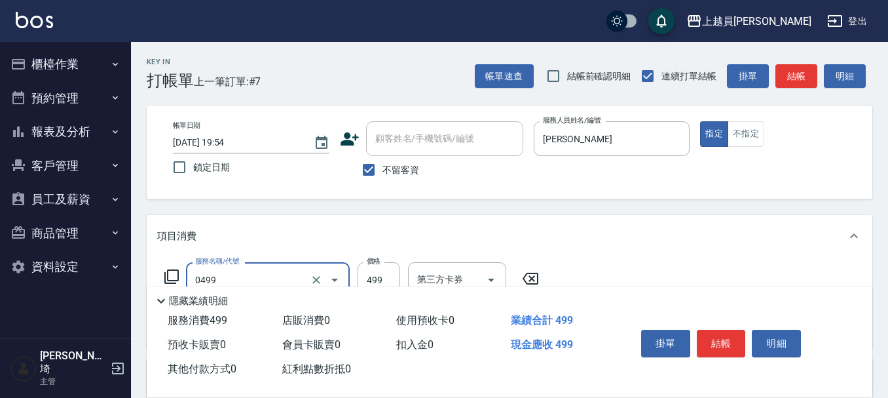
type input "去角質洗髮(0499)"
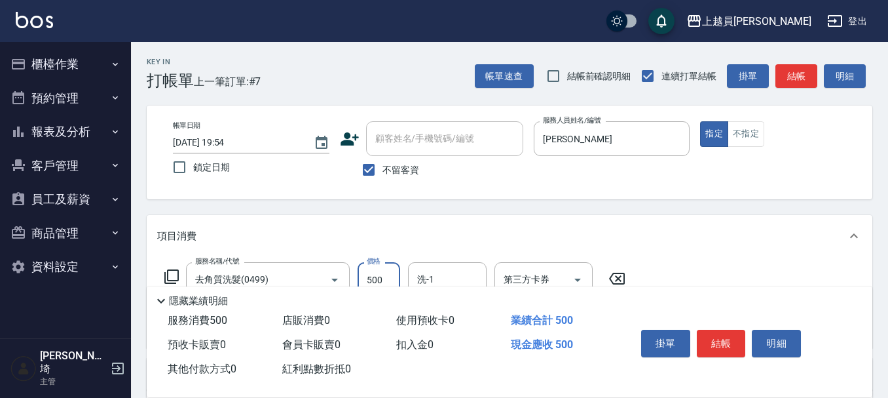
type input "500"
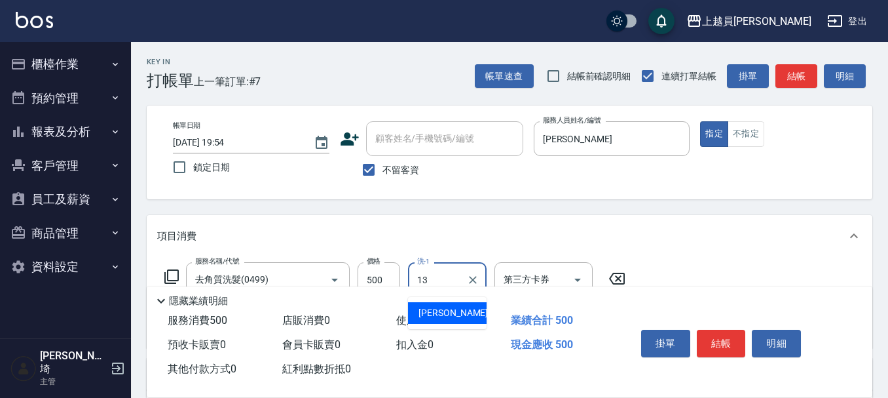
type input "[PERSON_NAME]-13"
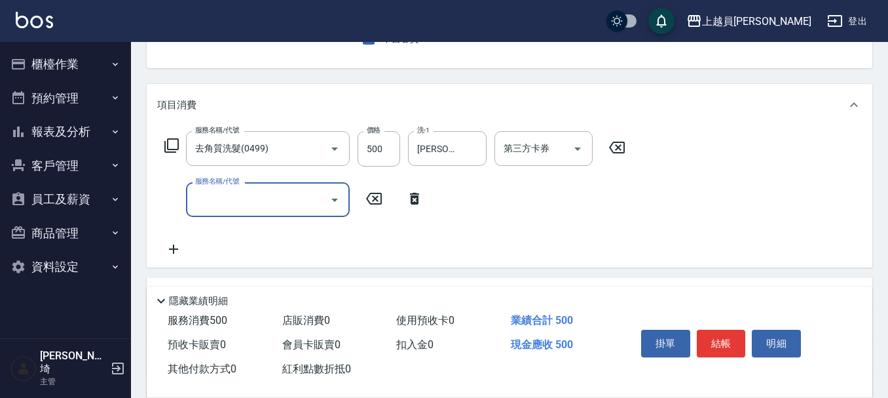
scroll to position [197, 0]
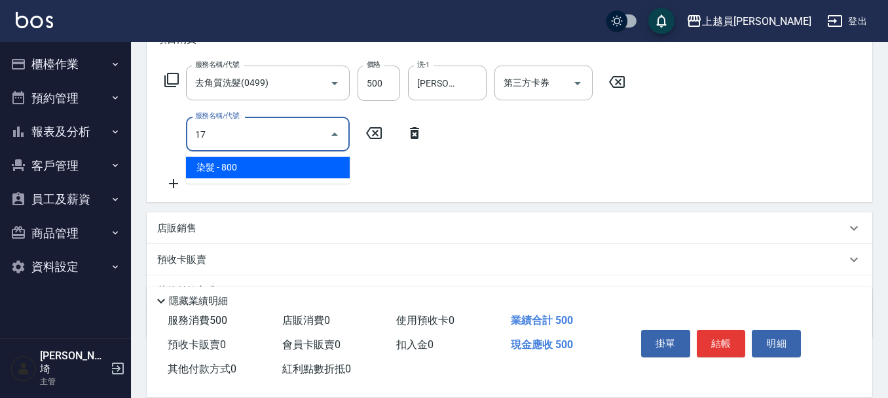
type input "1"
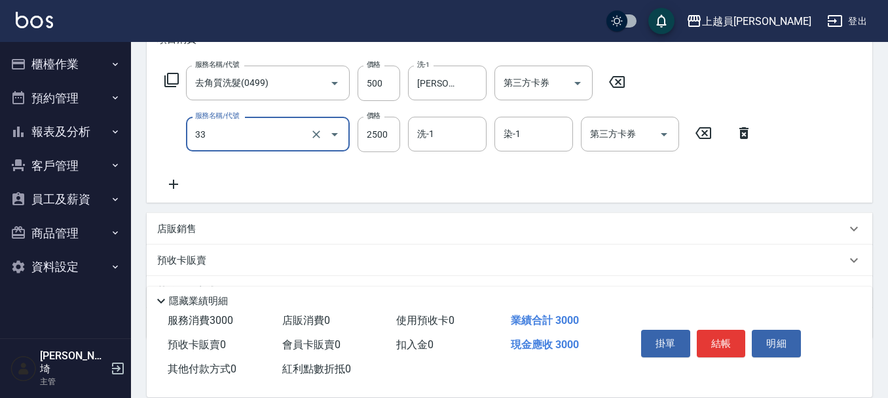
type input "染髮B餐(33)"
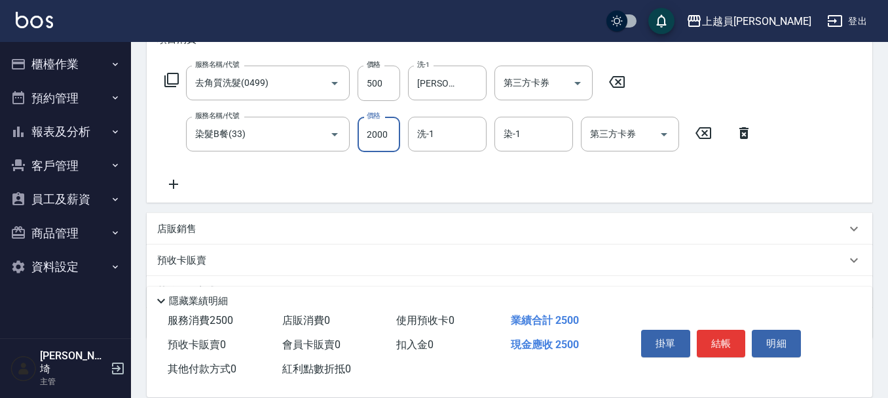
type input "2000"
type input "[PERSON_NAME]-13"
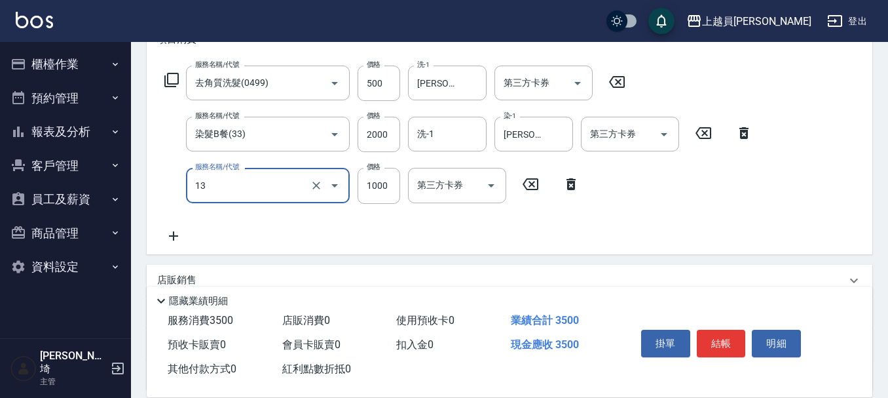
type input "酵素護髮(13)"
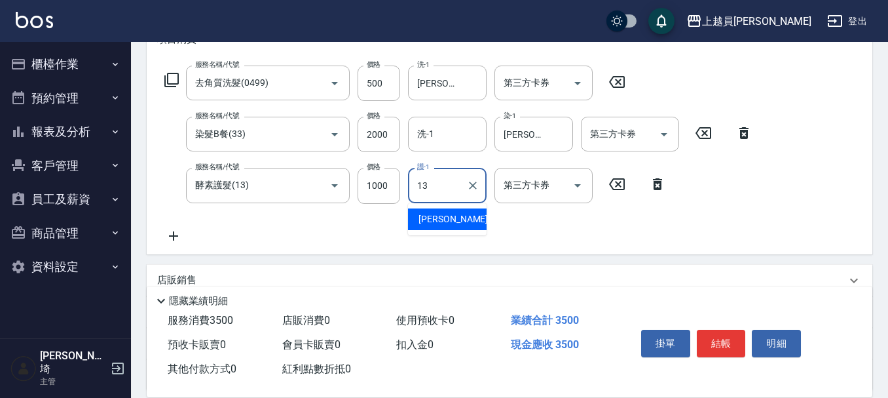
type input "[PERSON_NAME]-13"
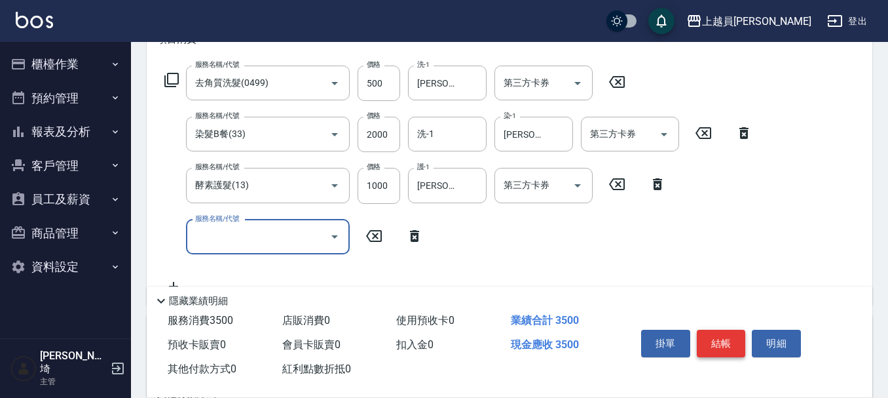
click at [727, 337] on button "結帳" at bounding box center [721, 344] width 49 height 28
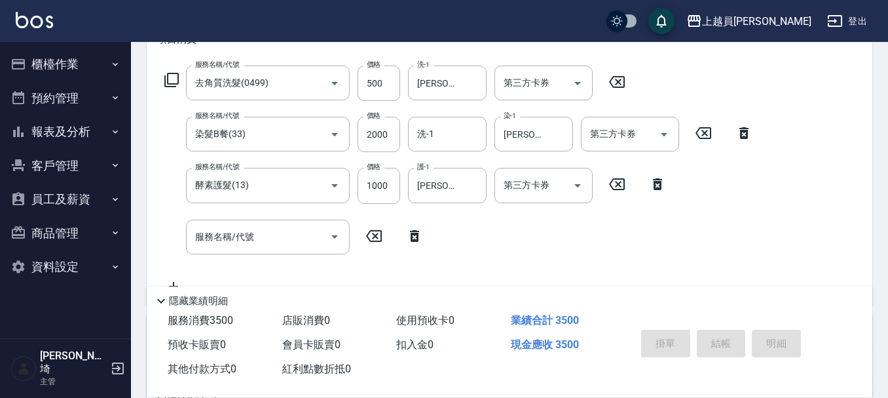
type input "[DATE] 19:55"
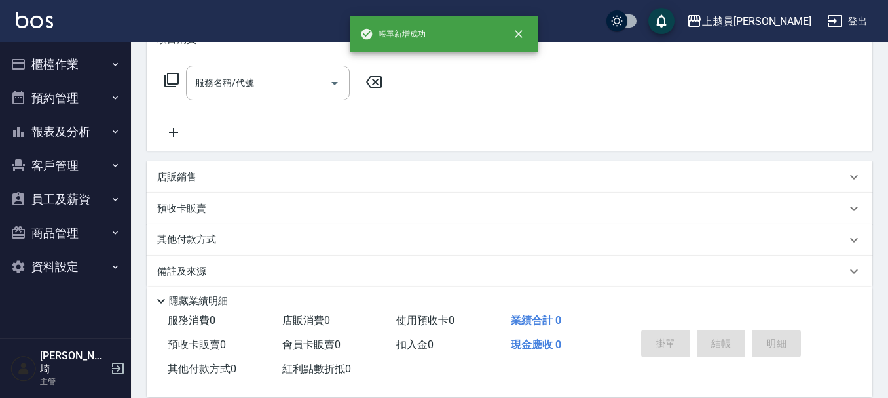
scroll to position [0, 0]
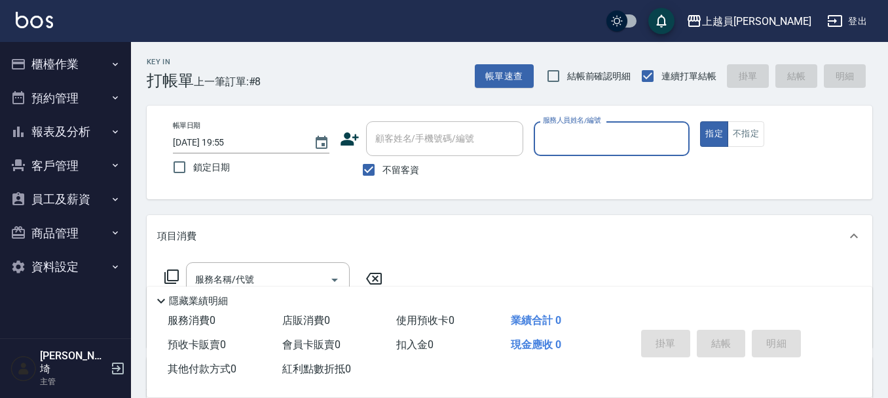
click at [71, 132] on button "報表及分析" at bounding box center [65, 132] width 121 height 34
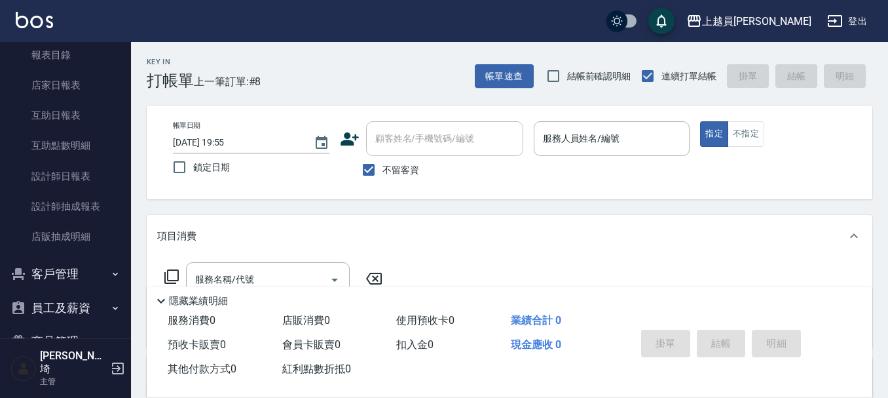
scroll to position [131, 0]
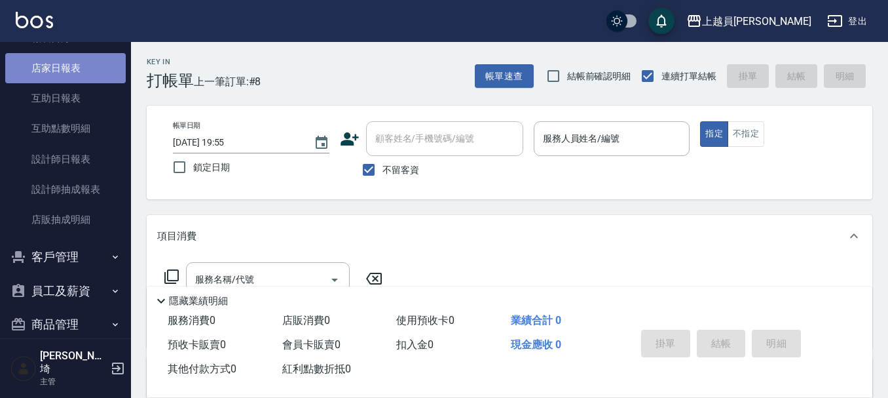
click at [86, 77] on link "店家日報表" at bounding box center [65, 68] width 121 height 30
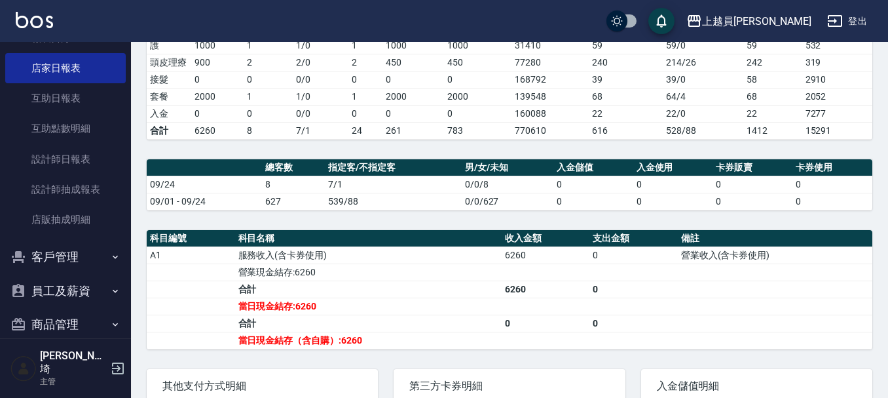
scroll to position [328, 0]
